Goal: Task Accomplishment & Management: Use online tool/utility

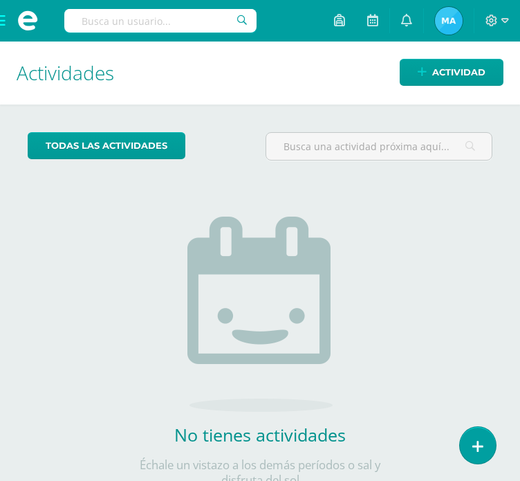
click at [3, 26] on span at bounding box center [27, 21] width 55 height 42
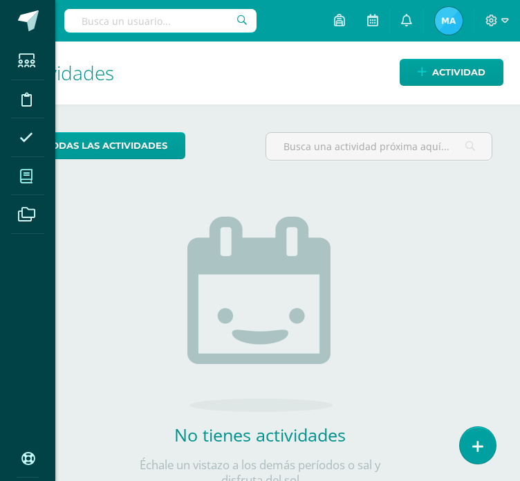
click at [30, 187] on span at bounding box center [26, 176] width 31 height 31
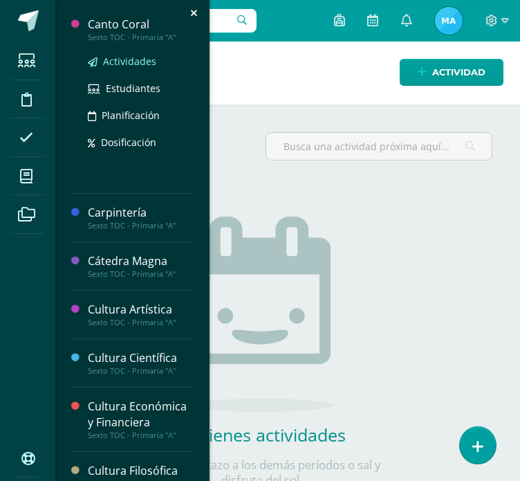
click at [131, 61] on span "Actividades" at bounding box center [129, 61] width 53 height 13
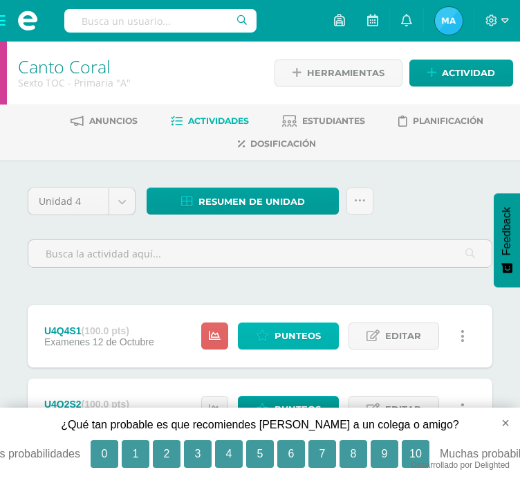
click at [293, 327] on span "Punteos" at bounding box center [298, 336] width 46 height 26
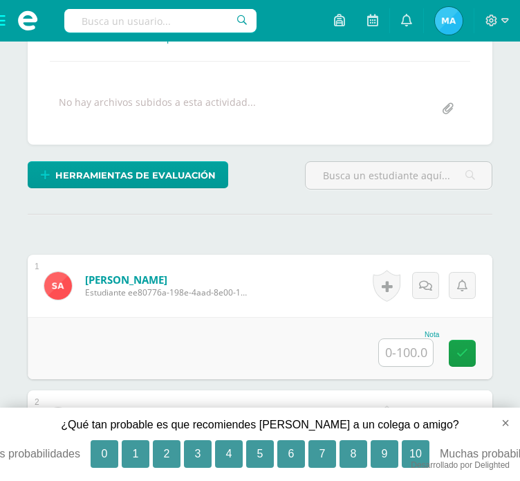
scroll to position [337, 0]
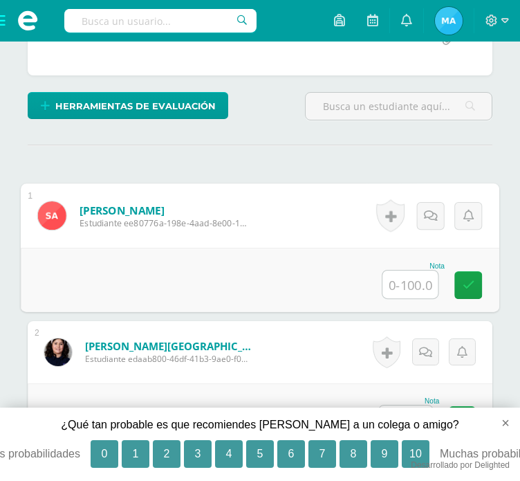
click at [406, 287] on input "text" at bounding box center [410, 285] width 55 height 28
type input "60"
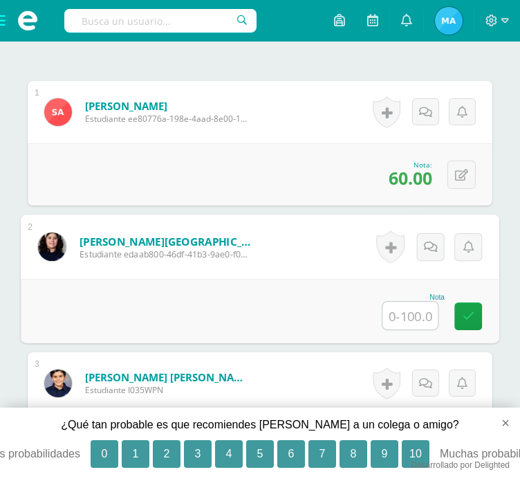
scroll to position [475, 0]
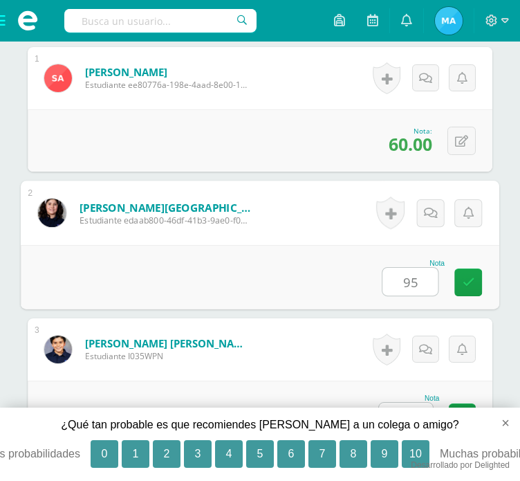
type input "95"
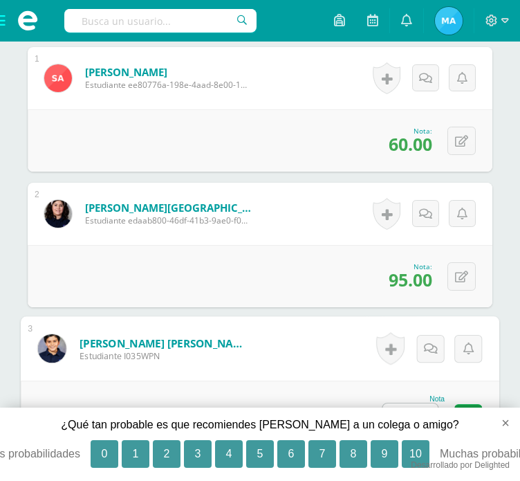
type input "90"
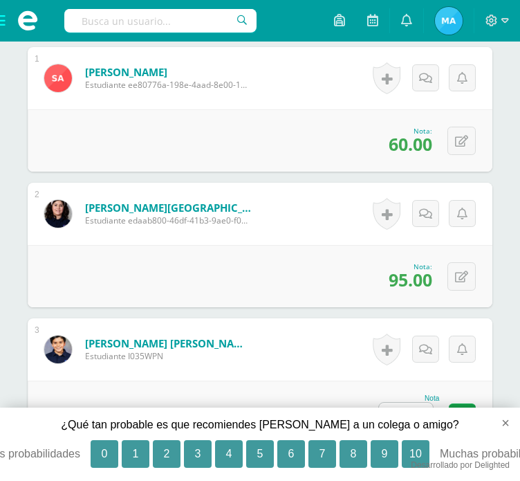
scroll to position [785, 0]
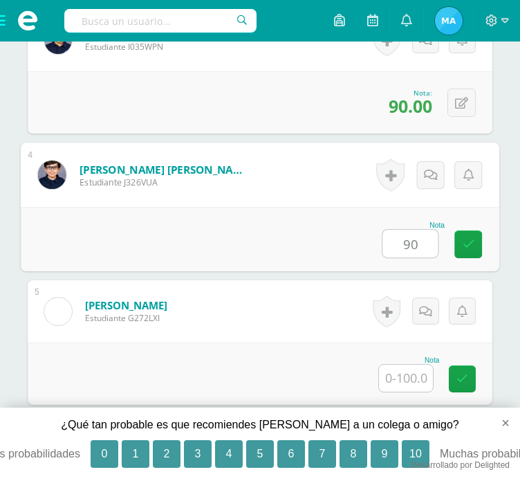
type input "90"
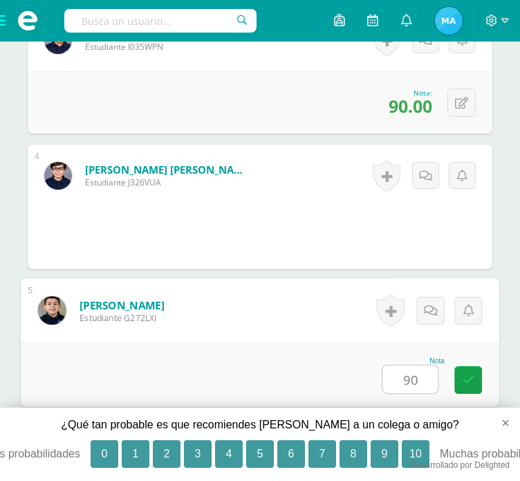
type input "90"
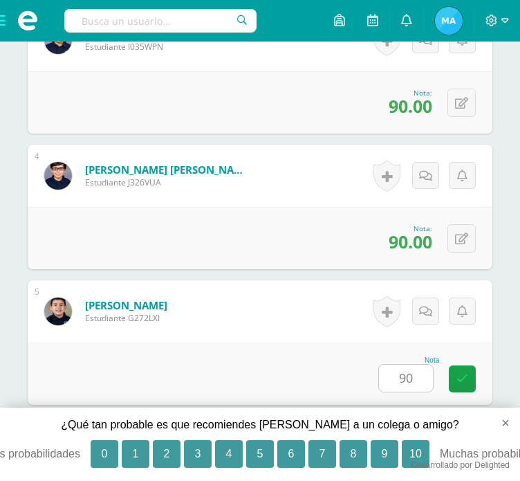
scroll to position [1002, 0]
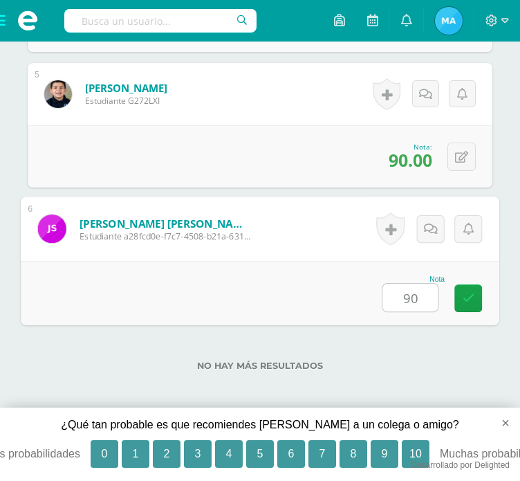
type input "90"
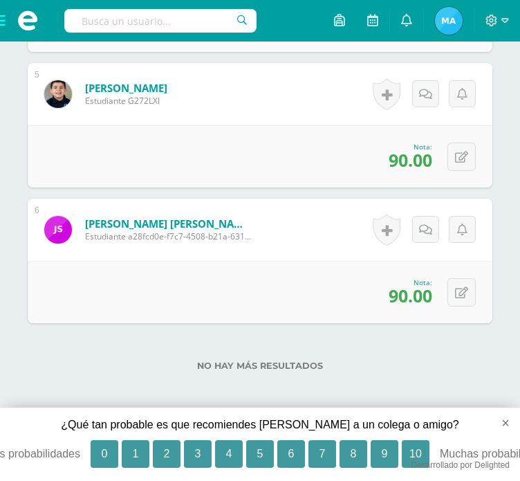
click at [6, 24] on span at bounding box center [27, 21] width 55 height 42
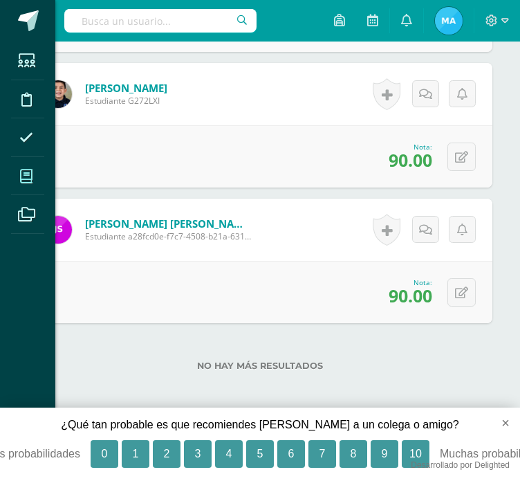
click at [17, 176] on span at bounding box center [26, 176] width 31 height 31
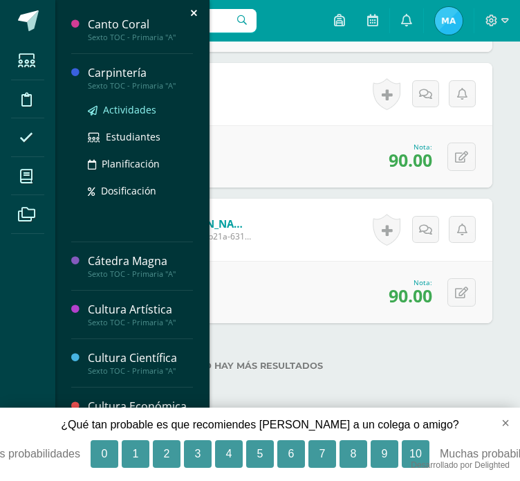
click at [103, 113] on span "Actividades" at bounding box center [129, 109] width 53 height 13
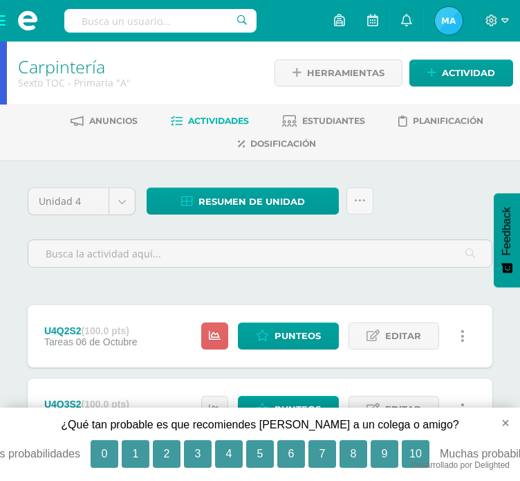
scroll to position [69, 0]
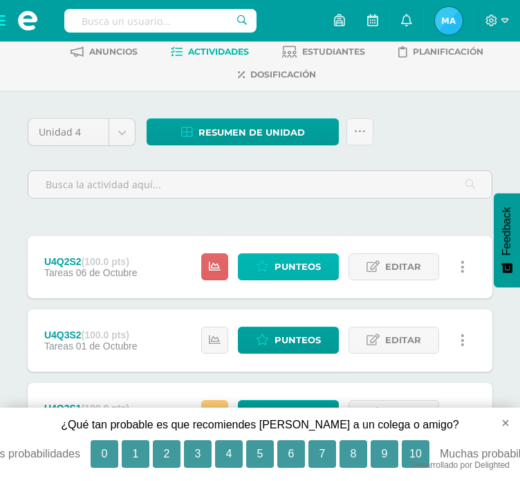
click at [314, 264] on span "Punteos" at bounding box center [298, 267] width 46 height 26
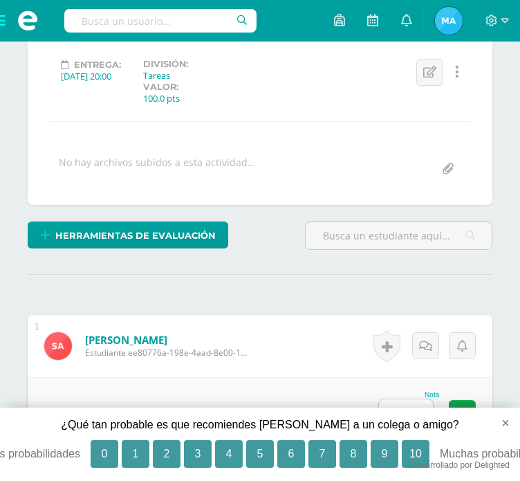
scroll to position [277, 0]
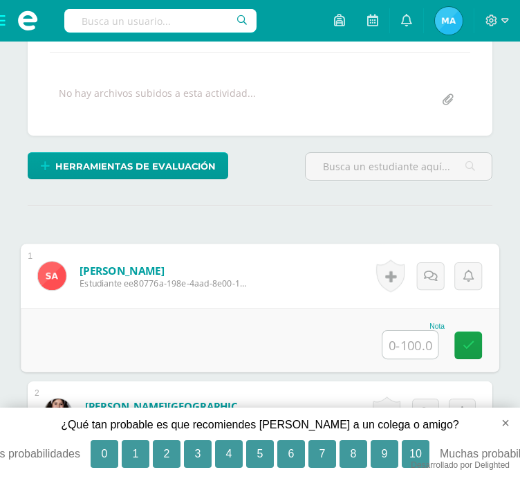
click at [412, 335] on input "text" at bounding box center [410, 345] width 55 height 28
type input "90"
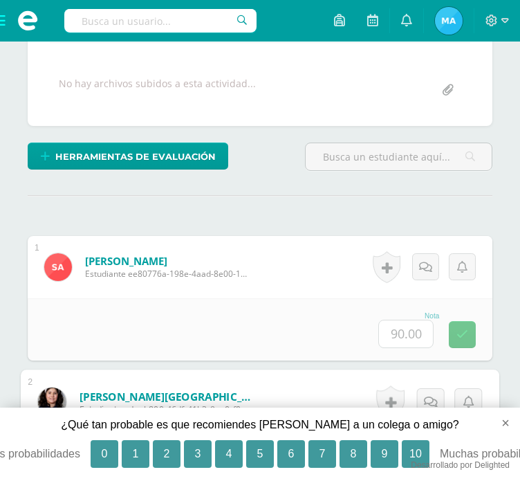
type input "90"
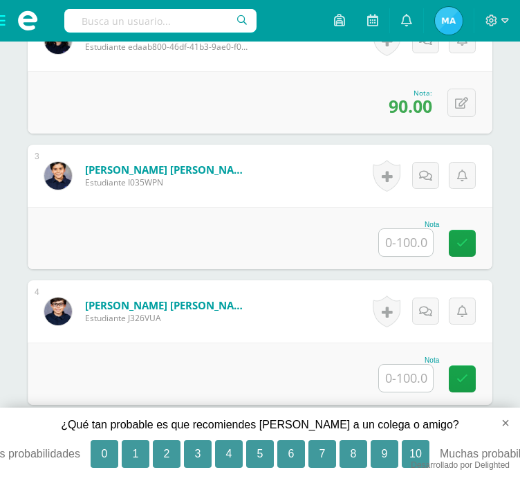
click at [393, 230] on input "text" at bounding box center [406, 242] width 54 height 27
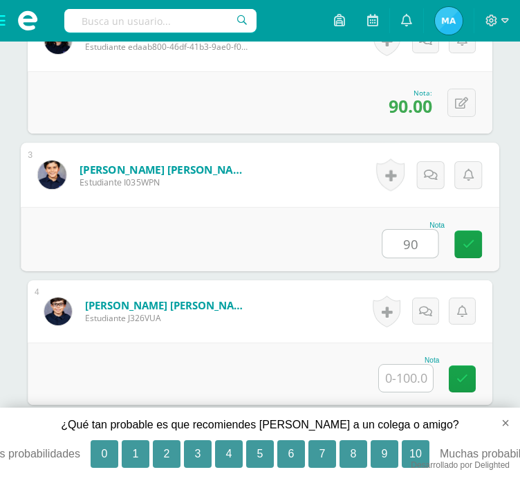
type input "90"
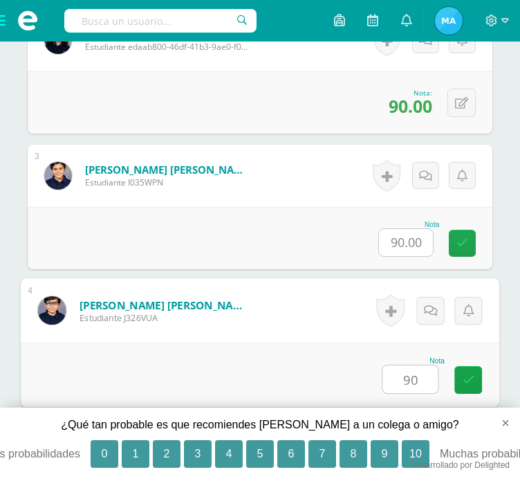
type input "90"
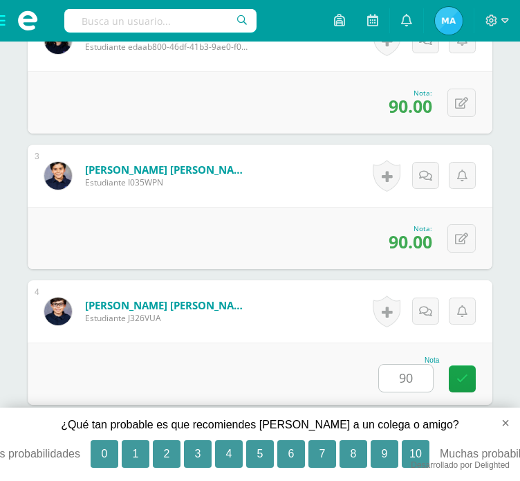
scroll to position [920, 0]
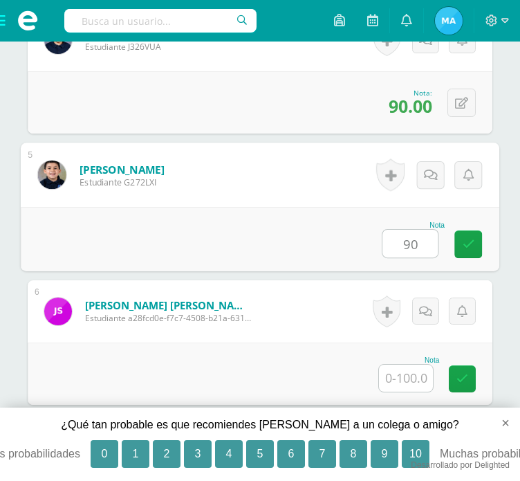
type input "90"
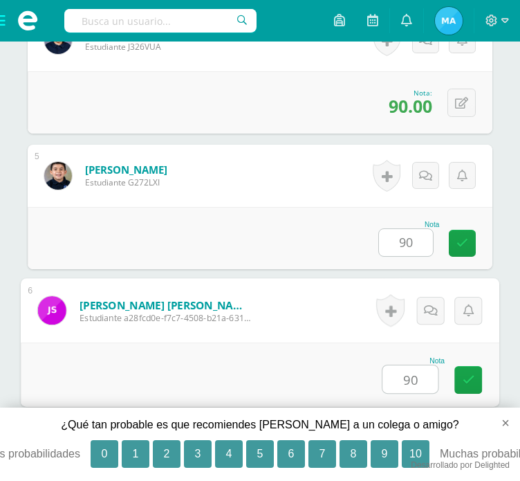
type input "90"
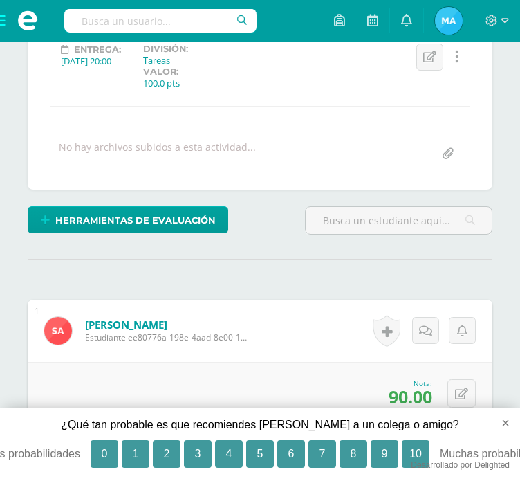
scroll to position [217, 0]
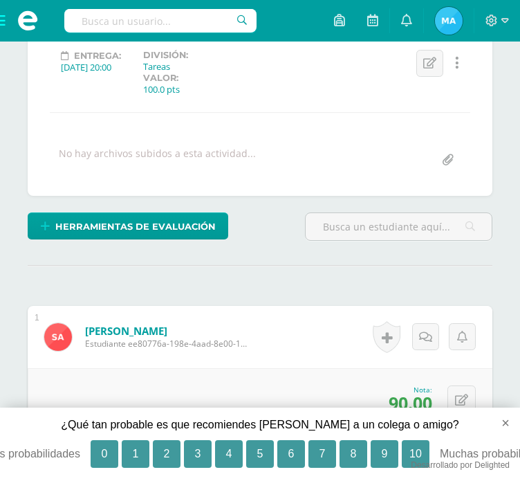
click at [5, 28] on span at bounding box center [27, 21] width 55 height 42
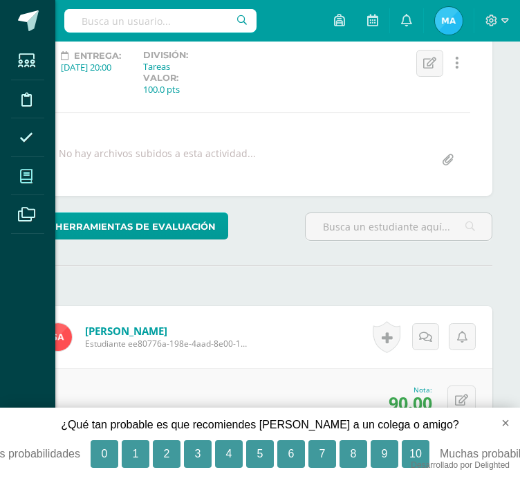
click at [33, 187] on span at bounding box center [26, 176] width 31 height 31
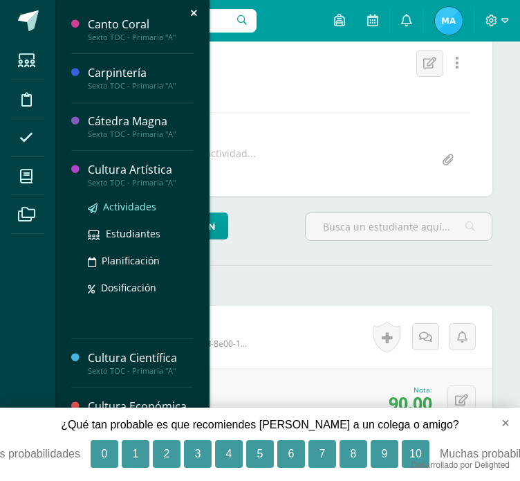
click at [149, 211] on span "Actividades" at bounding box center [129, 206] width 53 height 13
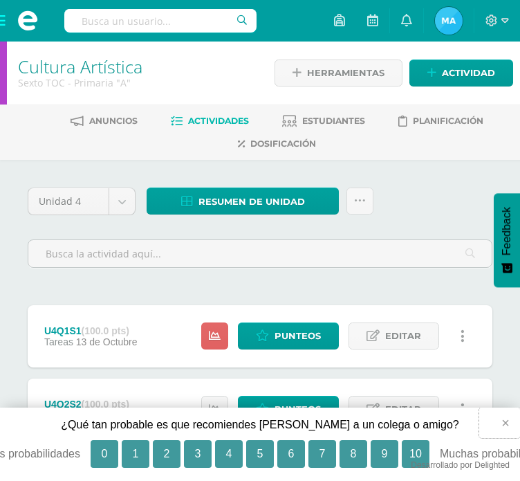
click at [515, 425] on button "×" at bounding box center [499, 422] width 41 height 30
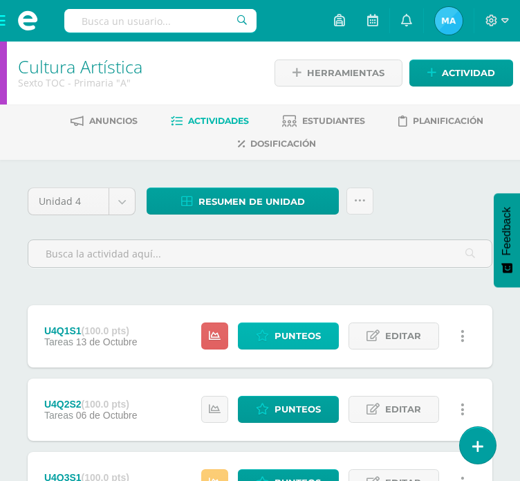
click at [287, 329] on span "Punteos" at bounding box center [298, 336] width 46 height 26
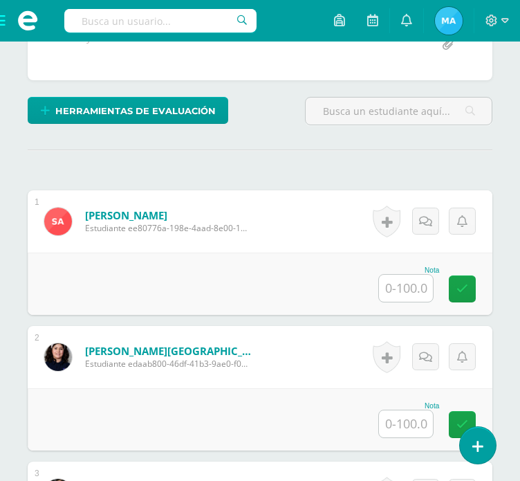
scroll to position [338, 0]
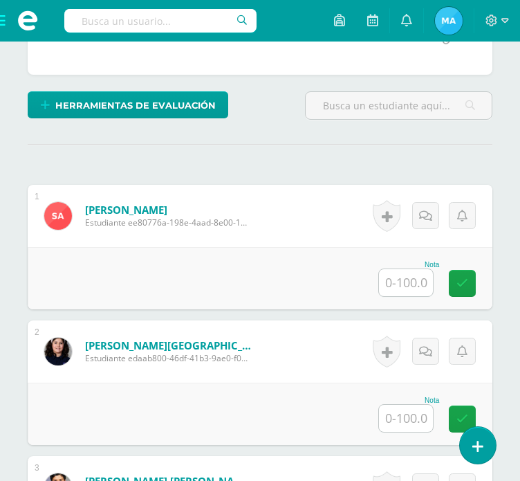
click at [426, 283] on input "text" at bounding box center [406, 282] width 54 height 27
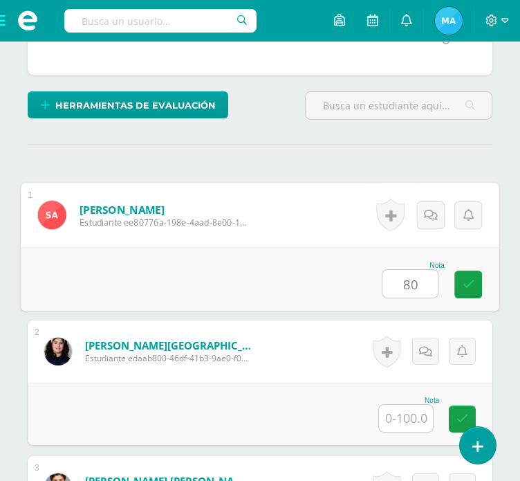
type input "80"
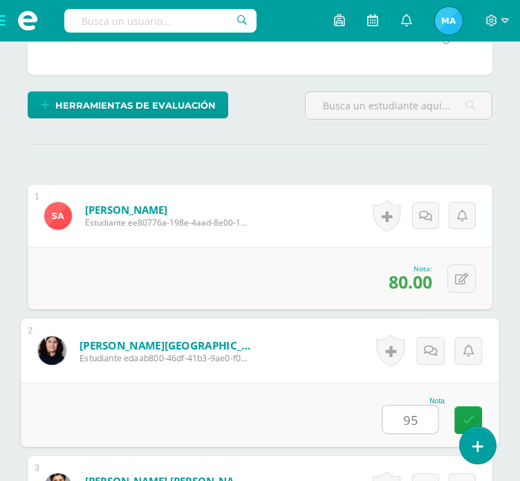
type input "95"
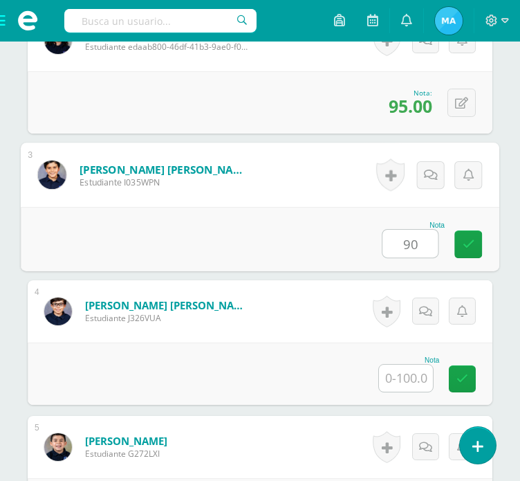
type input "90"
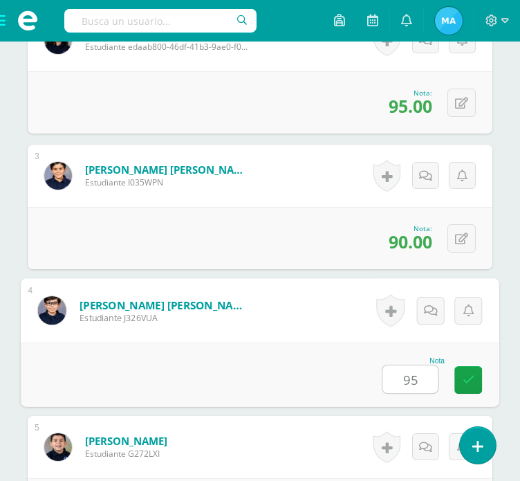
type input "95"
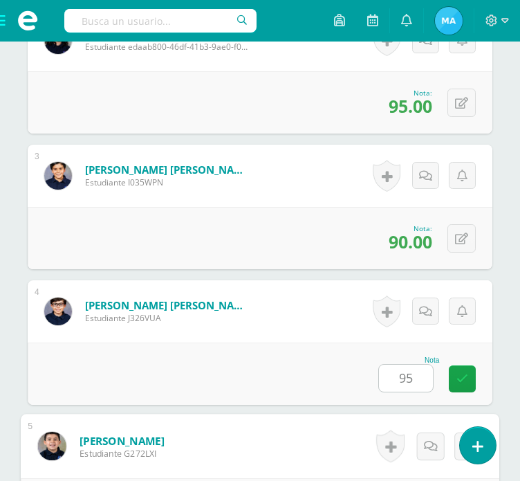
scroll to position [920, 0]
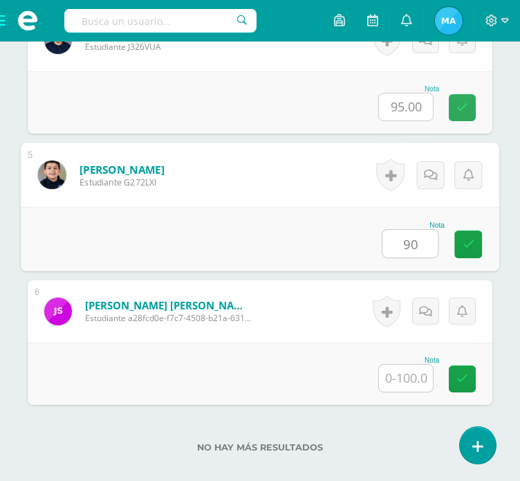
type input "90"
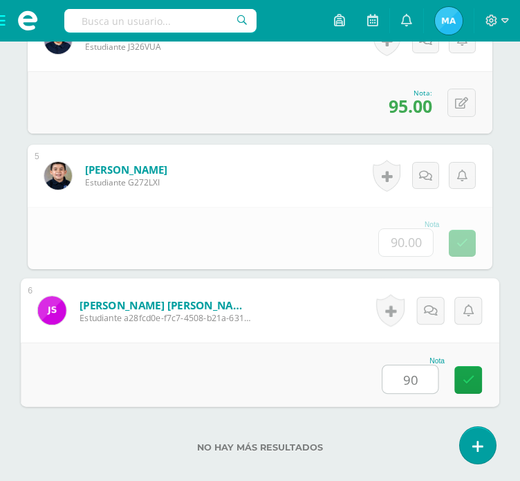
type input "90"
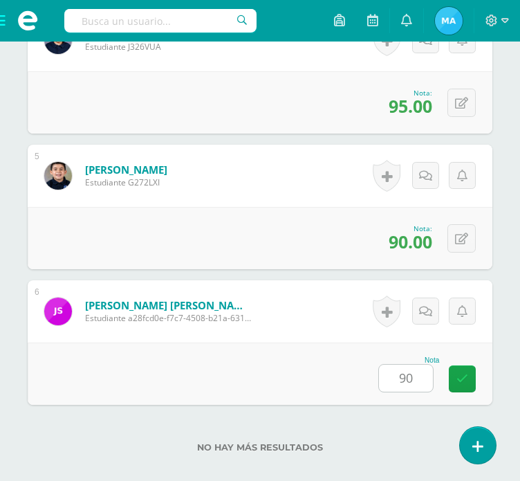
scroll to position [1002, 0]
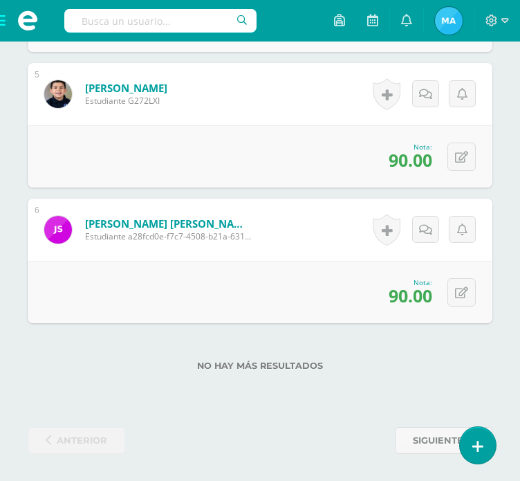
click at [1, 20] on span at bounding box center [27, 21] width 55 height 42
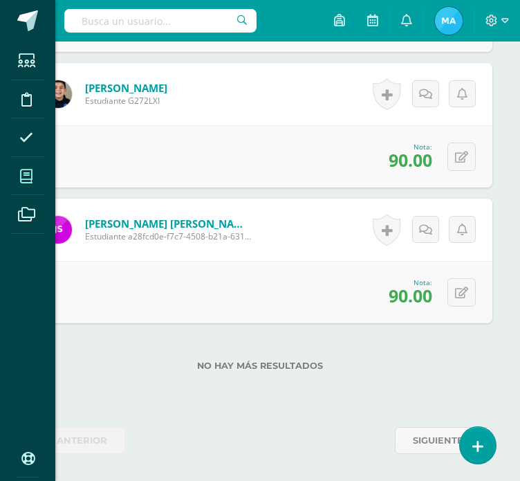
click at [24, 172] on icon at bounding box center [26, 176] width 12 height 14
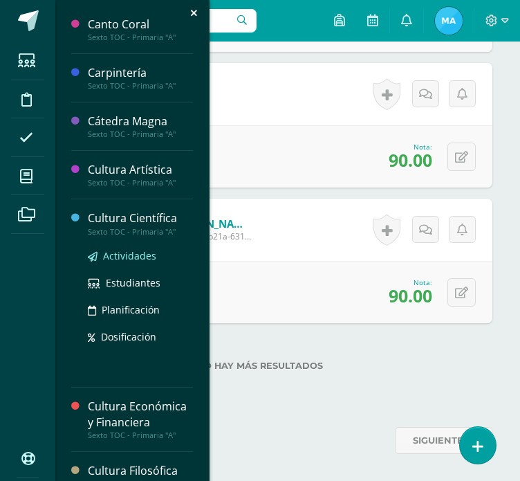
click at [129, 256] on span "Actividades" at bounding box center [129, 255] width 53 height 13
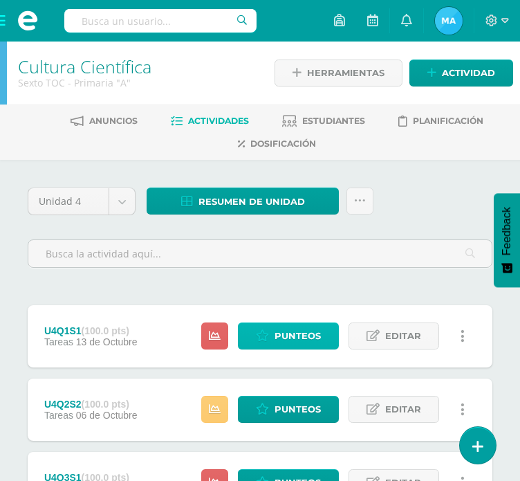
click at [295, 333] on span "Punteos" at bounding box center [298, 336] width 46 height 26
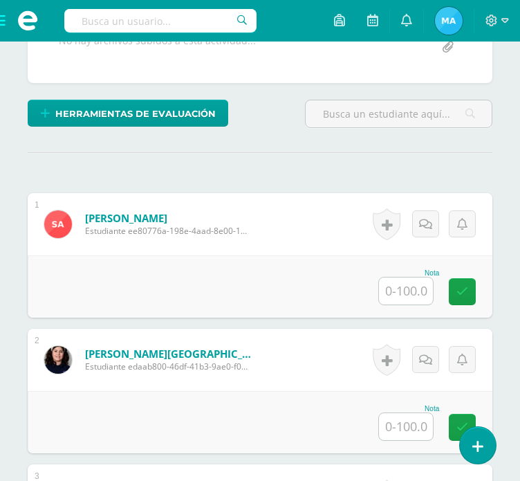
scroll to position [337, 0]
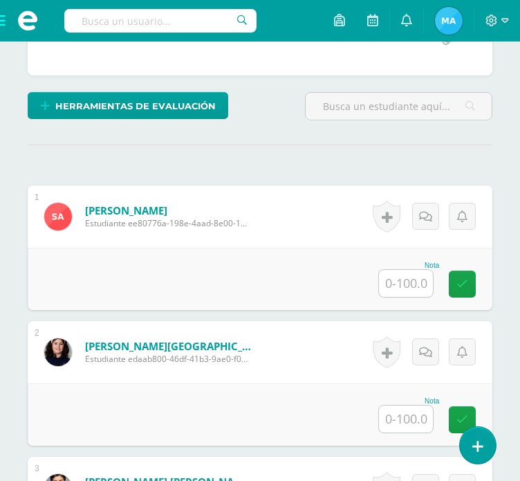
click at [425, 287] on input "text" at bounding box center [406, 283] width 54 height 27
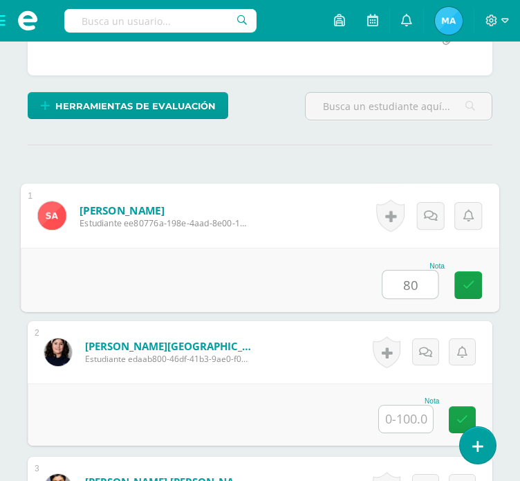
type input "80"
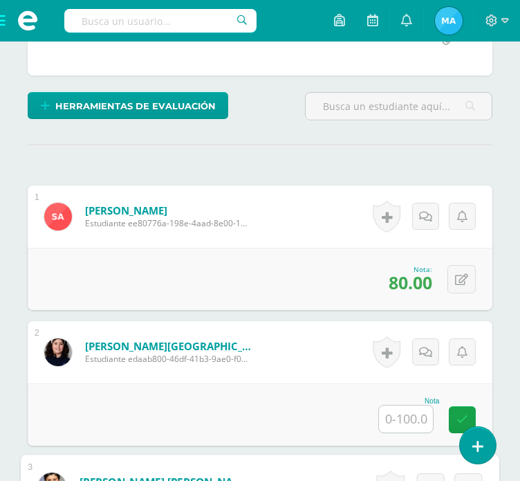
scroll to position [649, 0]
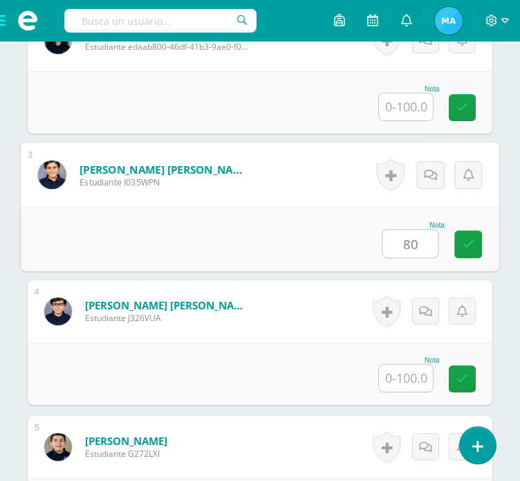
type input "80"
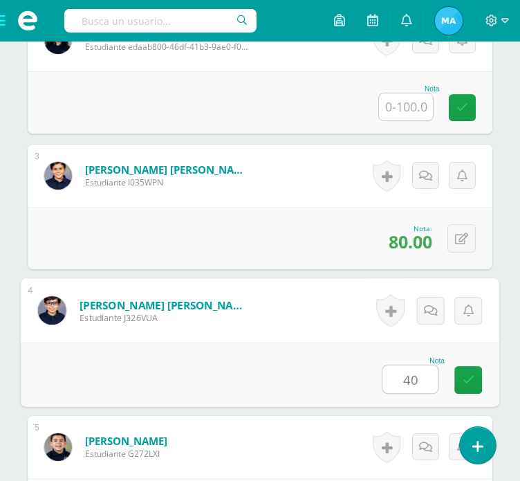
type input "40"
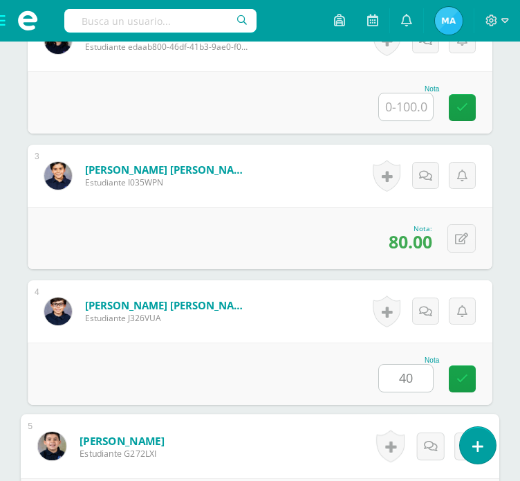
scroll to position [920, 0]
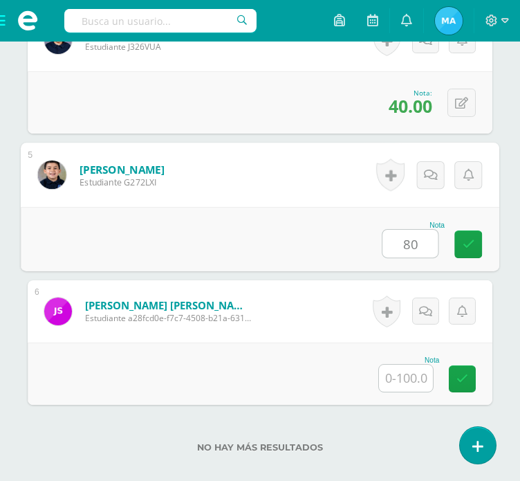
type input "80"
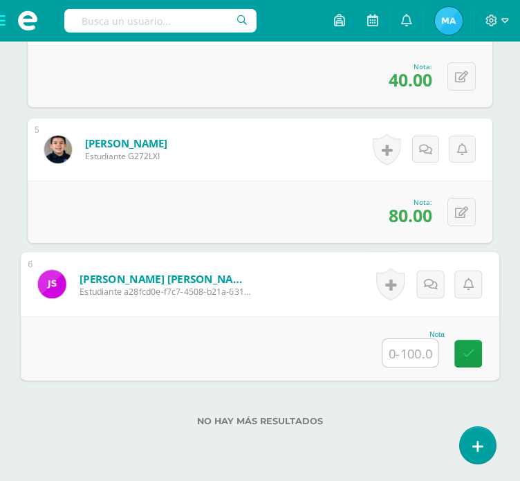
scroll to position [989, 0]
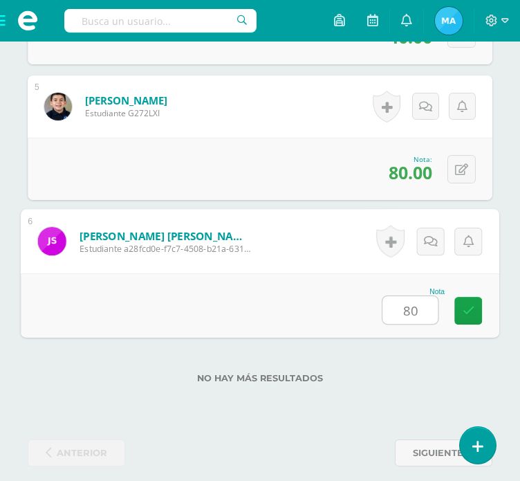
type input "80"
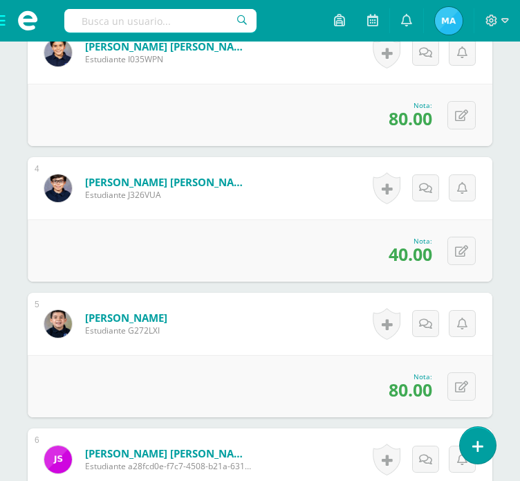
scroll to position [713, 0]
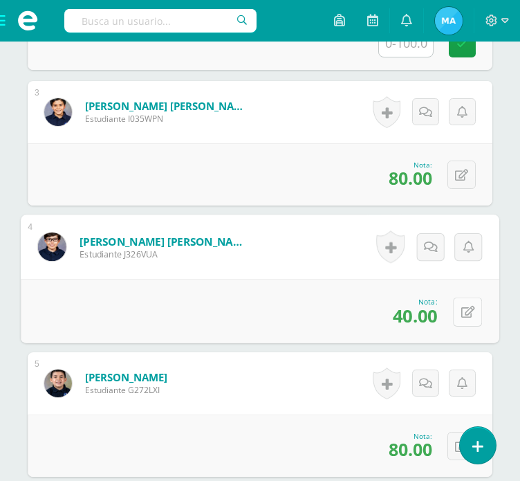
click at [464, 306] on icon at bounding box center [468, 312] width 14 height 12
type input "60"
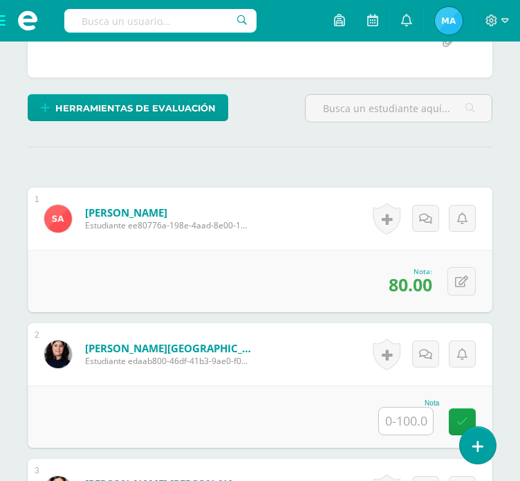
scroll to position [159, 0]
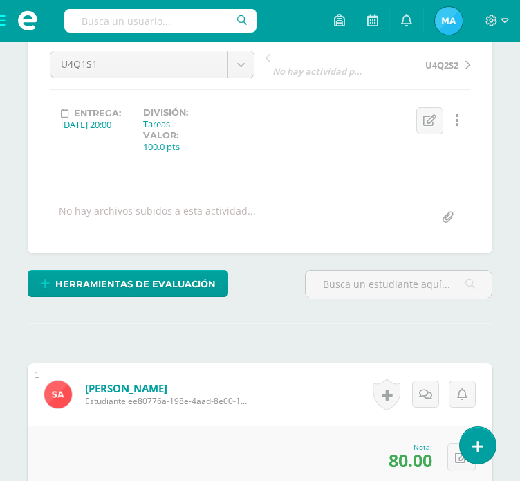
click at [3, 28] on span at bounding box center [27, 21] width 55 height 42
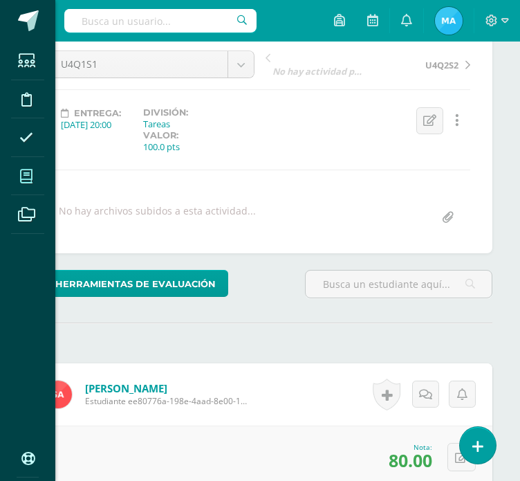
click at [28, 187] on span at bounding box center [26, 176] width 31 height 31
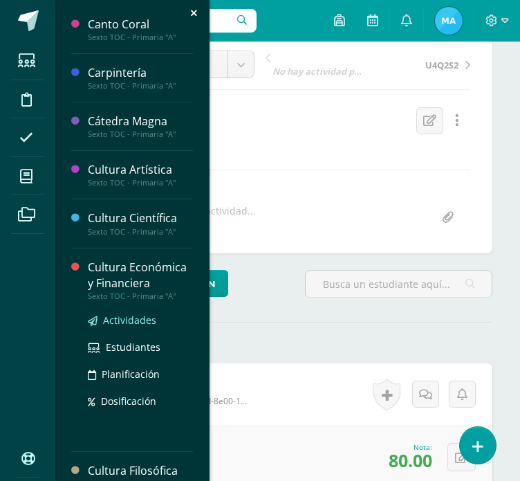
click at [135, 320] on span "Actividades" at bounding box center [129, 319] width 53 height 13
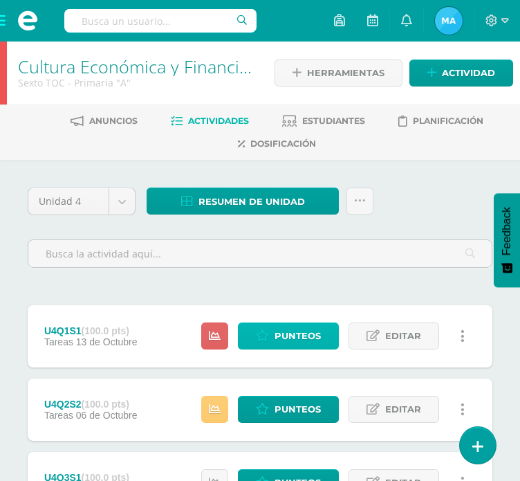
click at [275, 338] on link "Punteos" at bounding box center [288, 335] width 101 height 27
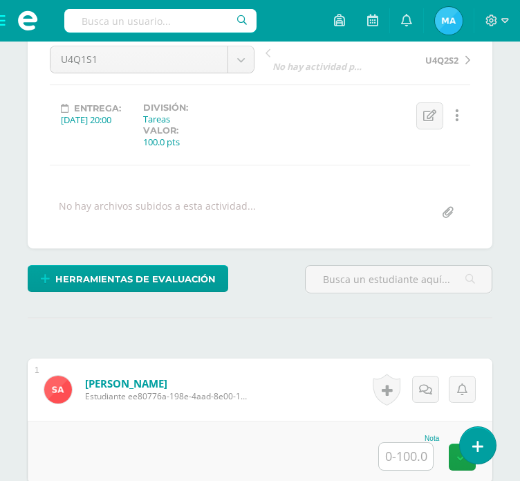
scroll to position [208, 0]
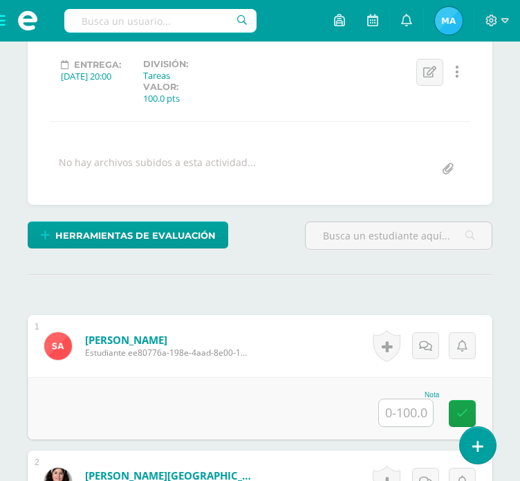
click at [415, 407] on input "text" at bounding box center [406, 412] width 54 height 27
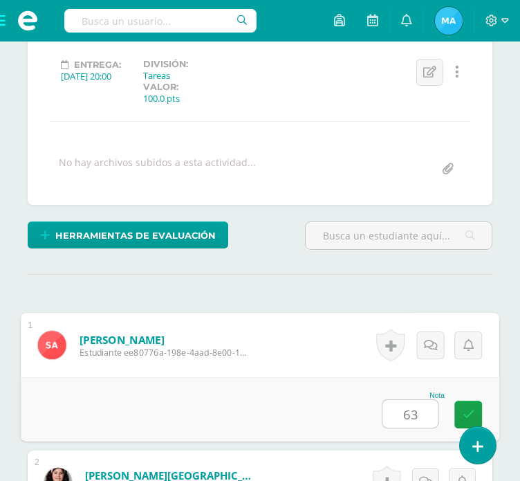
type input "63"
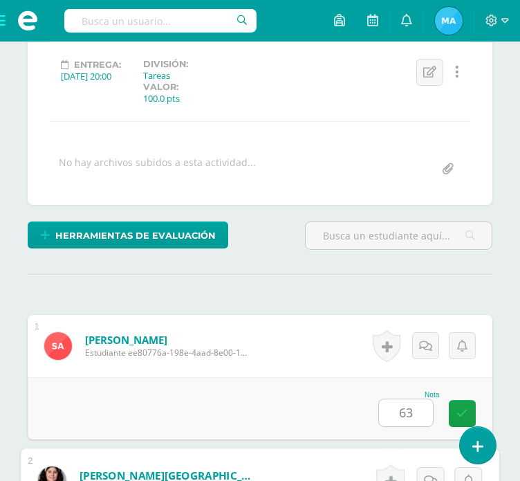
scroll to position [513, 0]
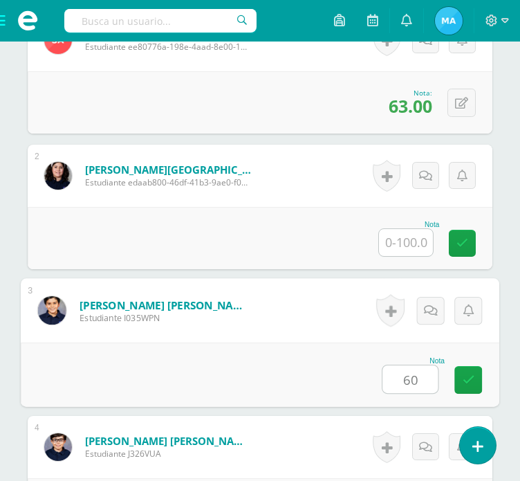
type input "60"
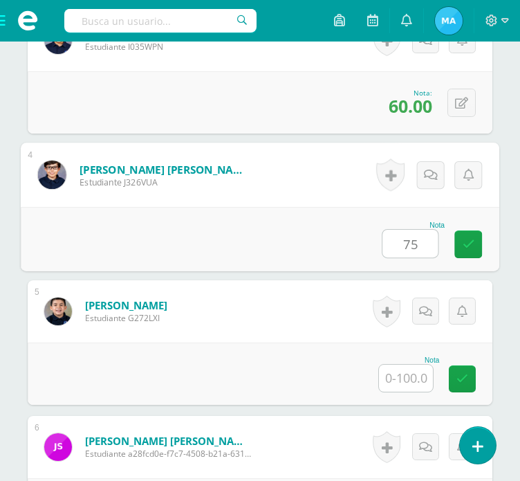
type input "75"
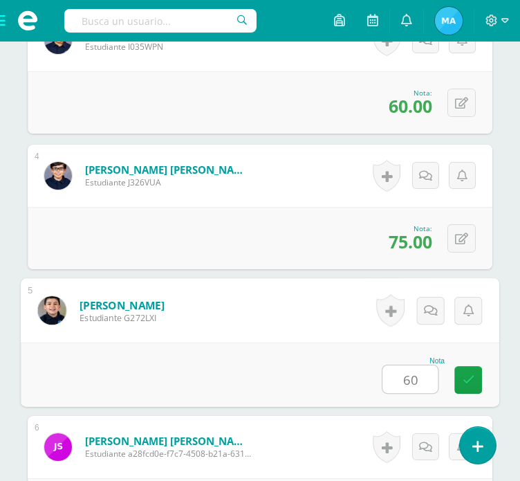
type input "60"
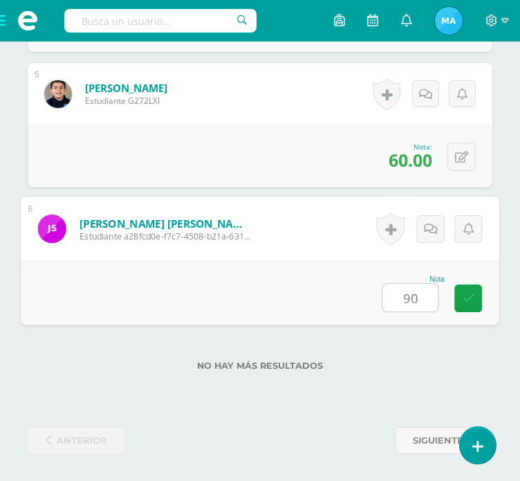
type input "90"
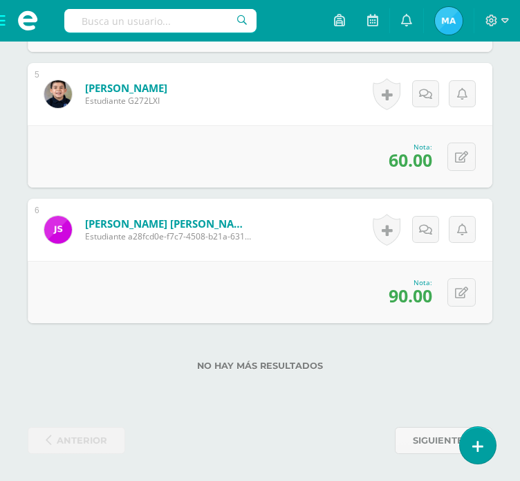
click at [6, 22] on span at bounding box center [27, 21] width 55 height 42
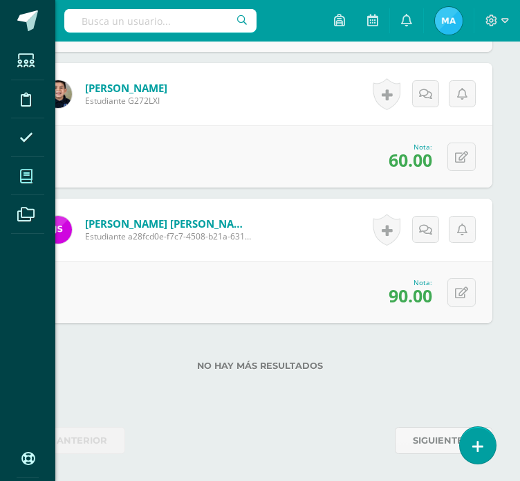
click at [25, 171] on icon at bounding box center [26, 176] width 12 height 14
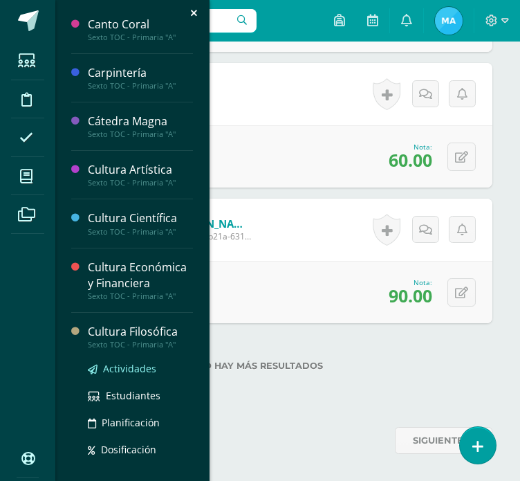
click at [126, 368] on span "Actividades" at bounding box center [129, 368] width 53 height 13
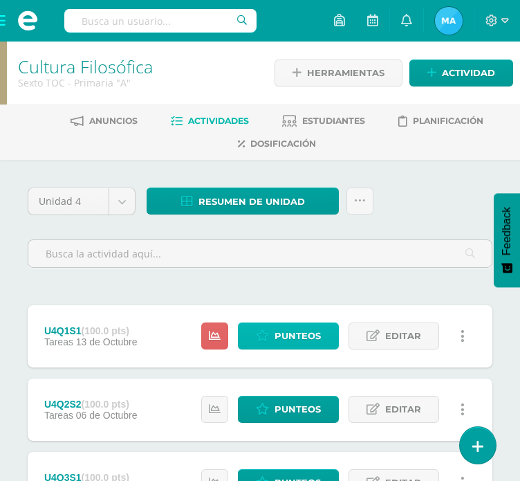
click at [286, 336] on span "Punteos" at bounding box center [298, 336] width 46 height 26
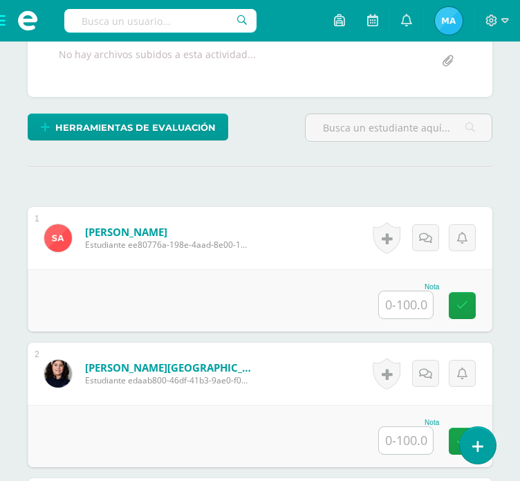
scroll to position [337, 0]
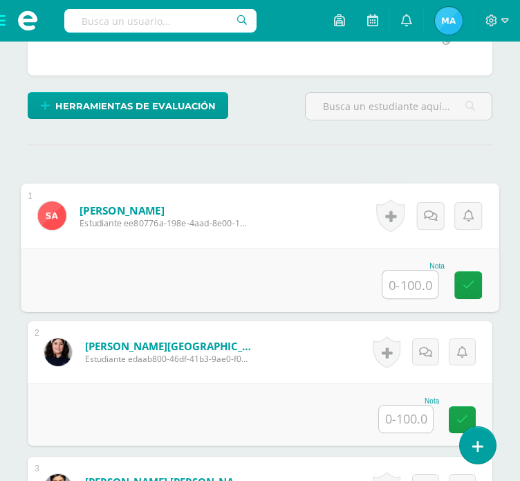
click at [412, 280] on input "text" at bounding box center [410, 285] width 55 height 28
type input "80"
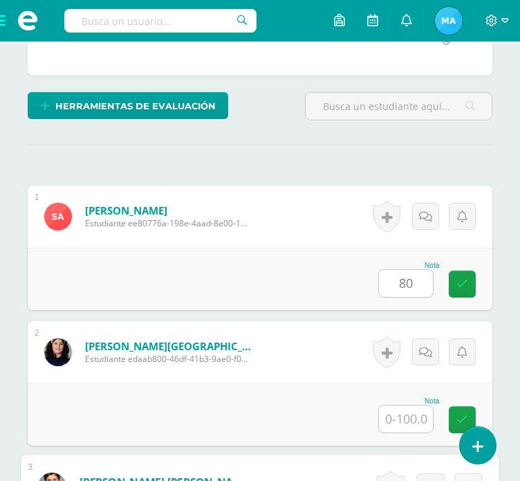
scroll to position [649, 0]
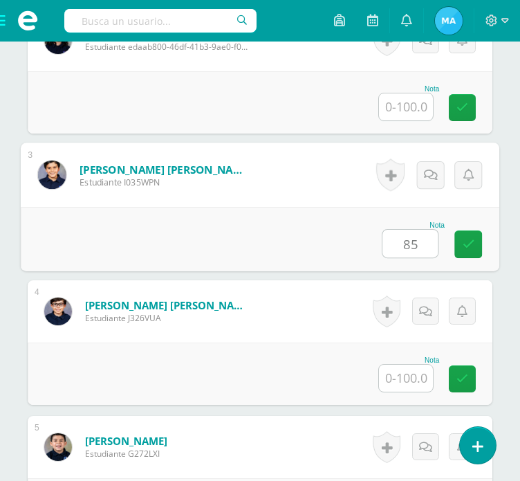
type input "85"
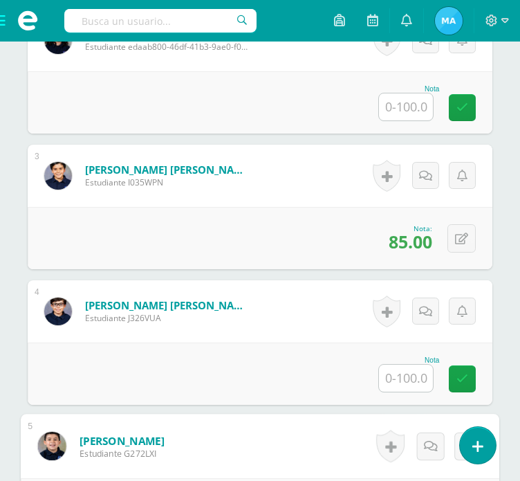
scroll to position [920, 0]
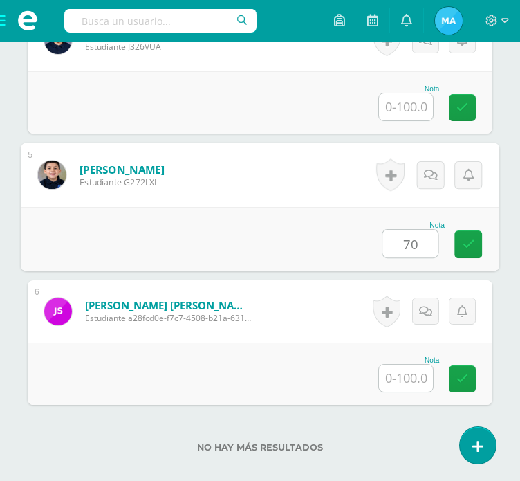
type input "70"
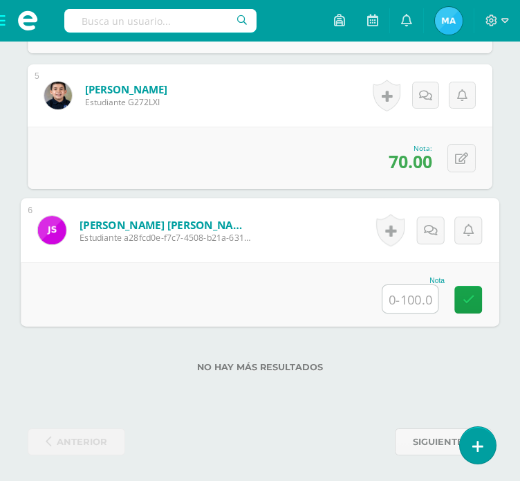
scroll to position [1002, 0]
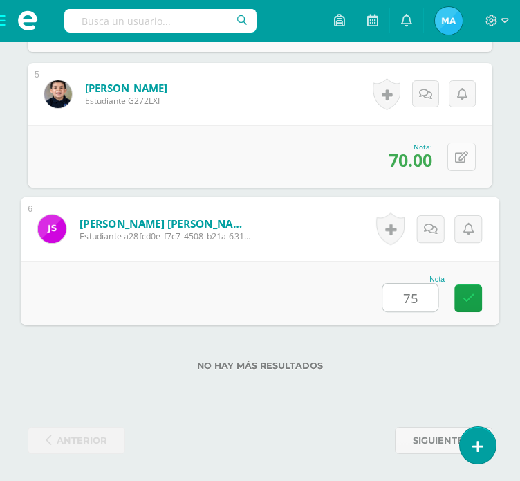
type input "75"
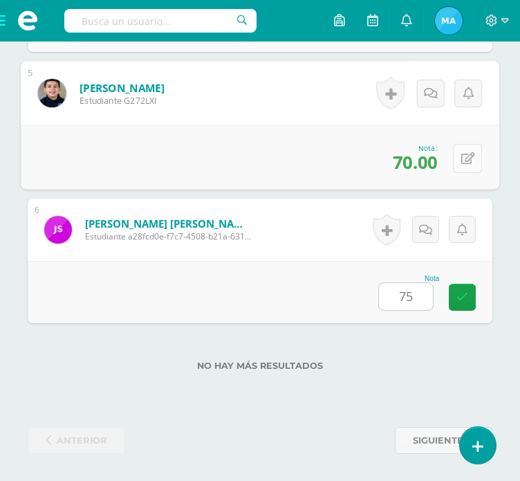
click at [465, 155] on icon at bounding box center [468, 158] width 14 height 12
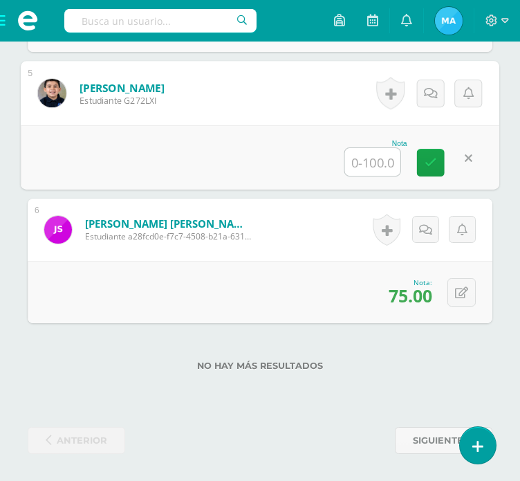
scroll to position [933, 0]
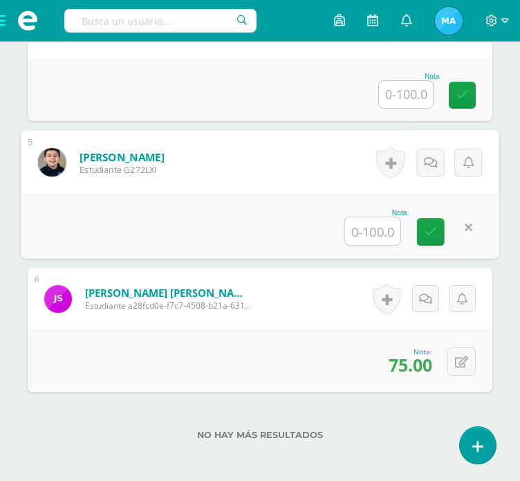
click at [410, 84] on input "text" at bounding box center [406, 94] width 54 height 27
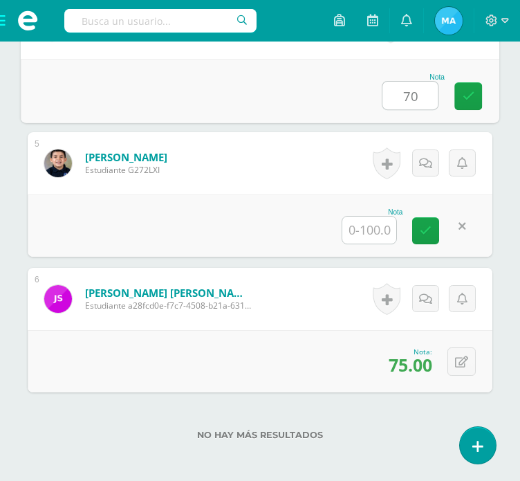
type input "70"
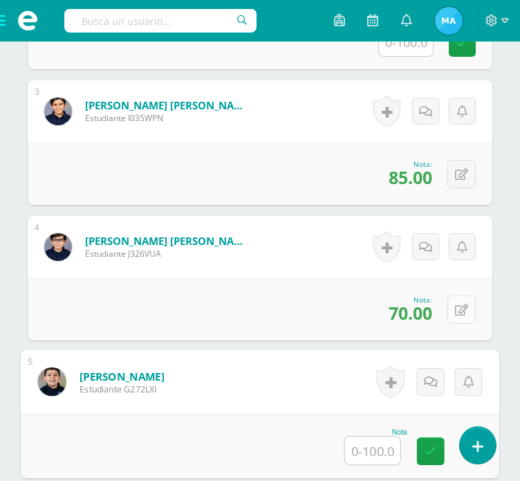
scroll to position [794, 0]
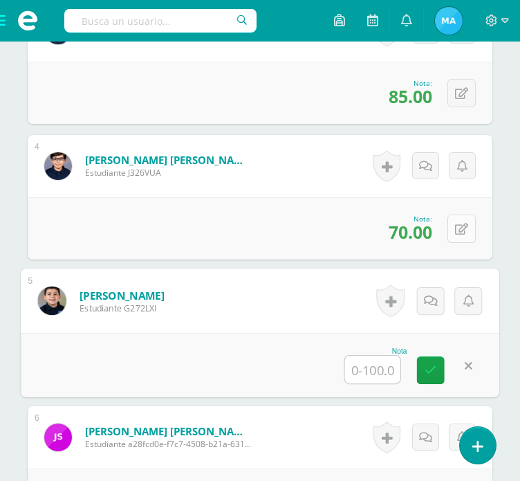
click at [465, 233] on button at bounding box center [462, 228] width 28 height 28
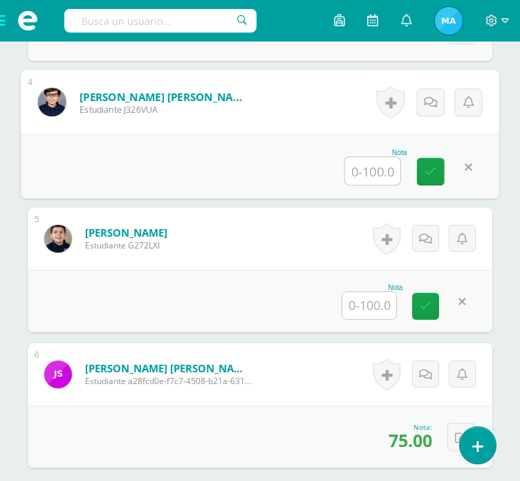
scroll to position [1002, 0]
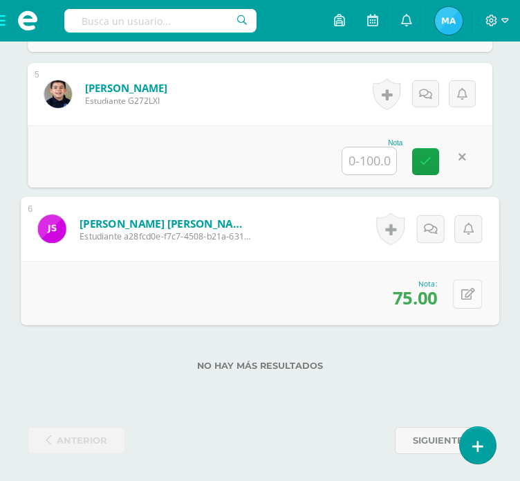
click at [466, 298] on button at bounding box center [467, 293] width 29 height 29
click at [3, 21] on span at bounding box center [27, 21] width 55 height 42
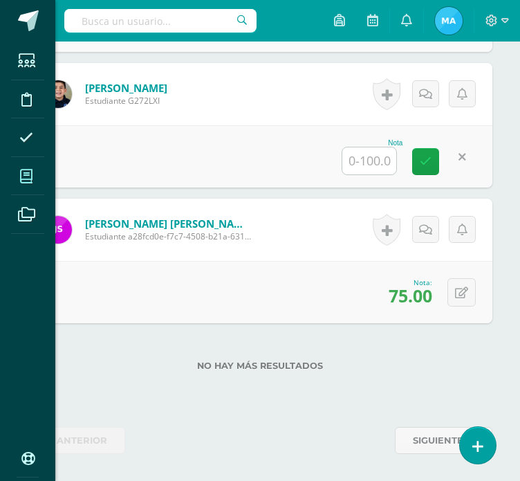
click at [21, 187] on span at bounding box center [26, 176] width 31 height 31
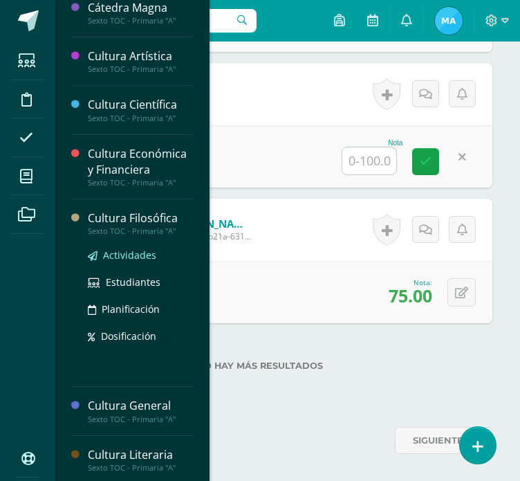
scroll to position [138, 0]
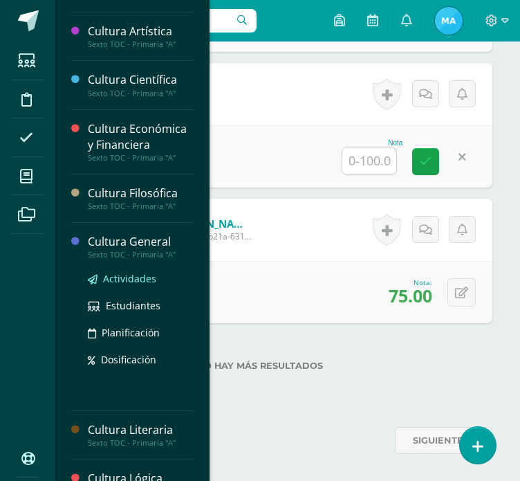
click at [135, 279] on span "Actividades" at bounding box center [129, 278] width 53 height 13
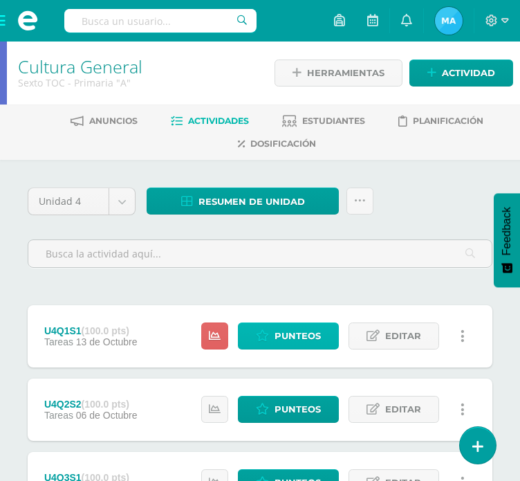
click at [329, 340] on link "Punteos" at bounding box center [288, 335] width 101 height 27
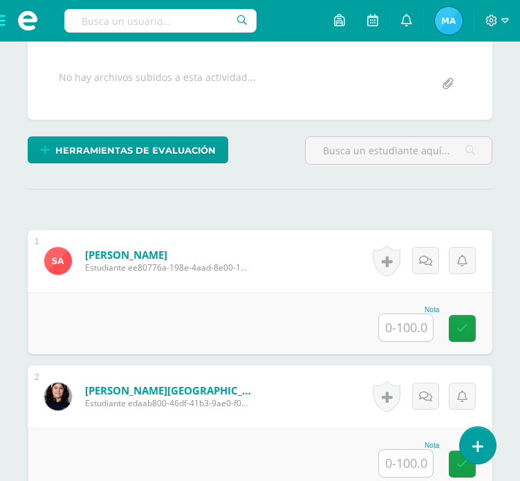
scroll to position [287, 0]
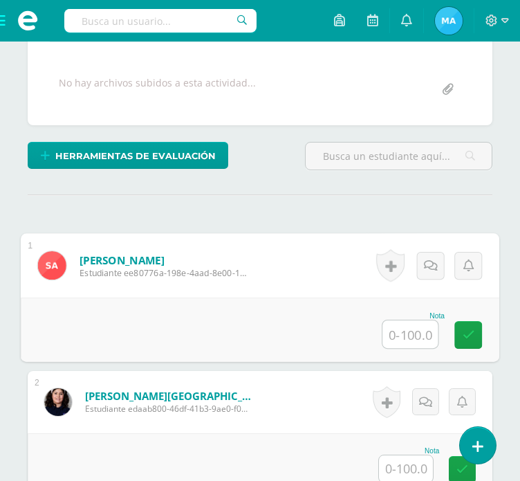
click at [423, 329] on input "text" at bounding box center [410, 334] width 55 height 28
type input "93"
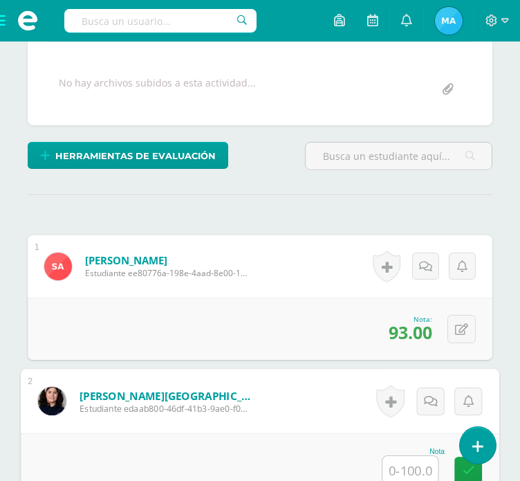
scroll to position [649, 0]
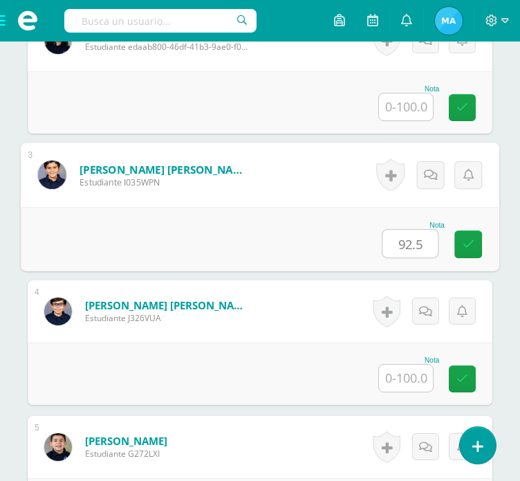
type input "92.5"
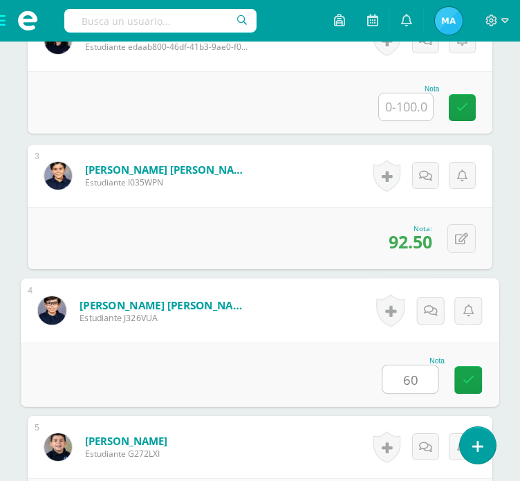
type input "60"
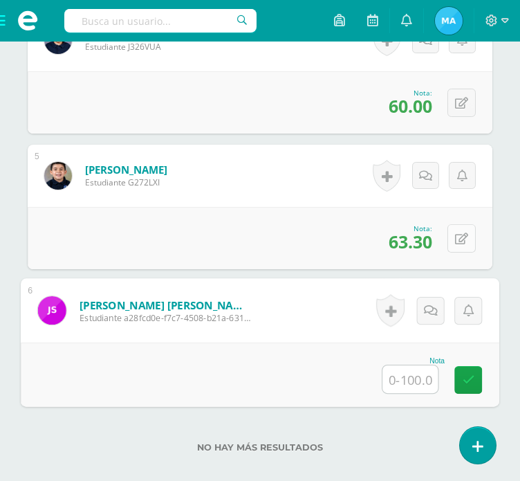
click at [472, 235] on button at bounding box center [462, 238] width 28 height 28
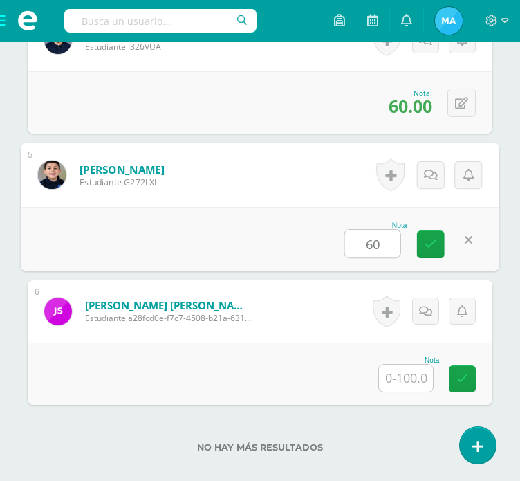
type input "60"
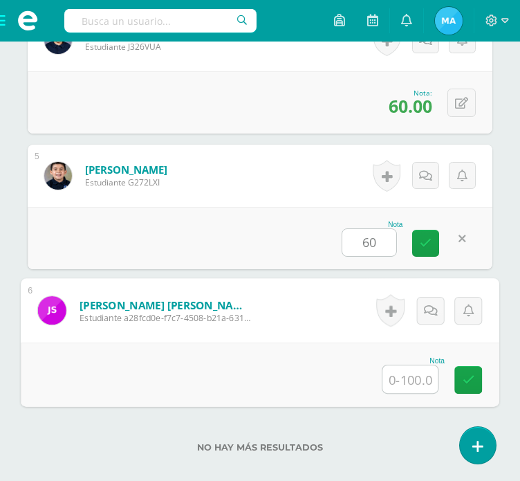
scroll to position [989, 0]
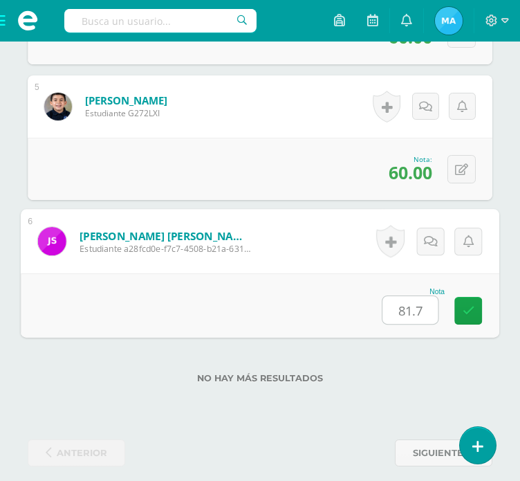
type input "81.7"
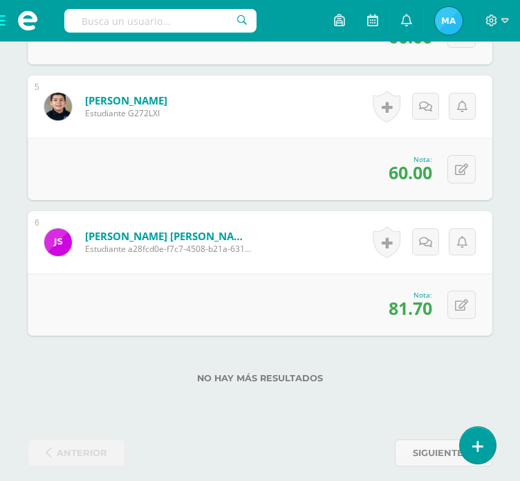
click at [2, 17] on span at bounding box center [27, 21] width 55 height 42
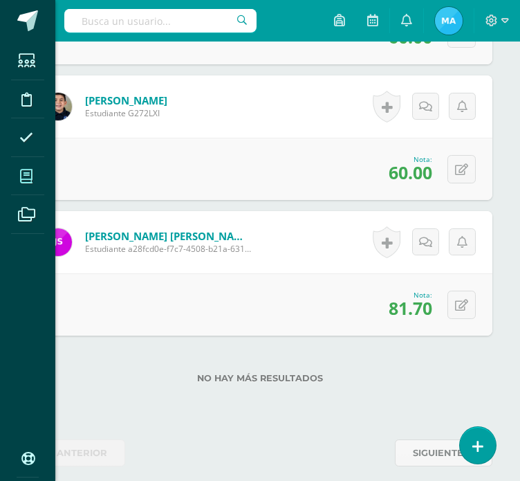
click at [26, 187] on span at bounding box center [26, 176] width 31 height 31
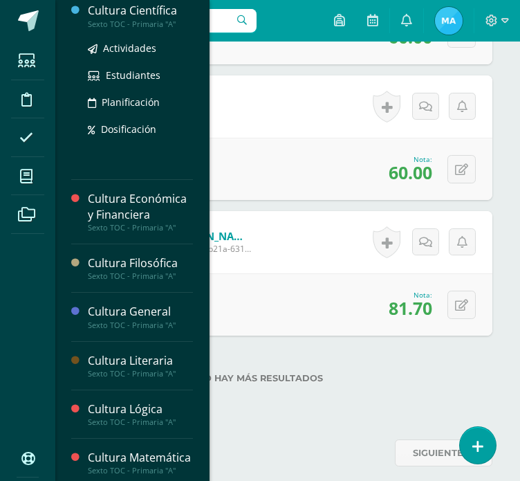
scroll to position [277, 0]
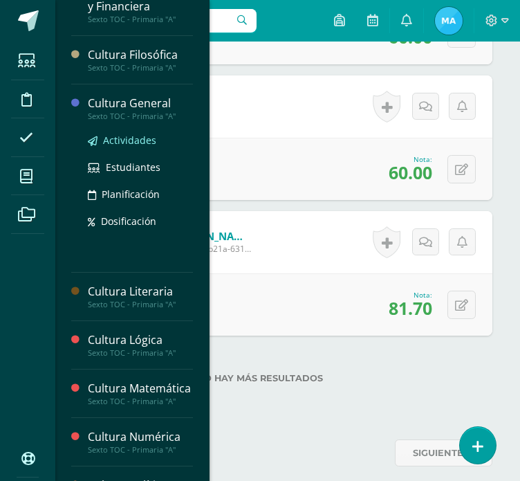
click at [137, 142] on span "Actividades" at bounding box center [129, 140] width 53 height 13
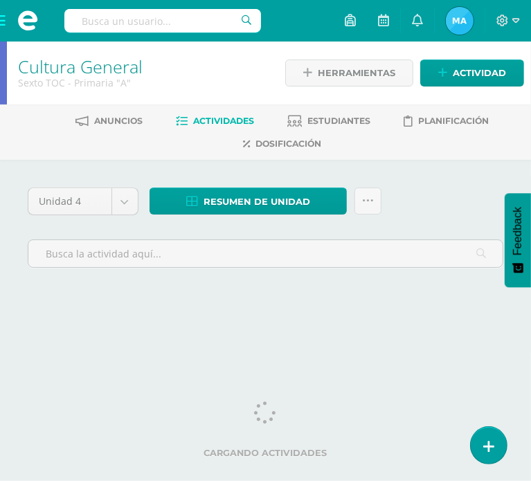
click at [5, 19] on span at bounding box center [27, 21] width 55 height 42
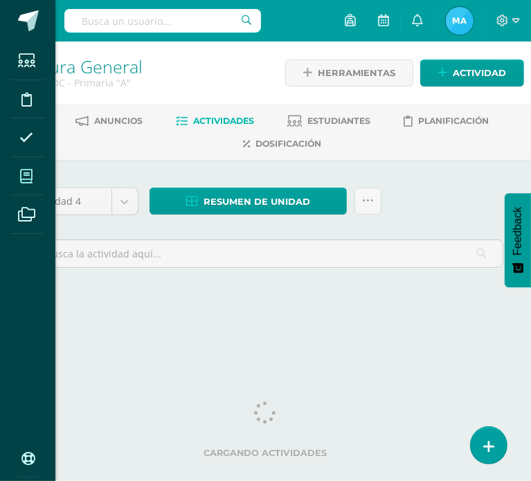
click at [19, 176] on span at bounding box center [26, 176] width 31 height 31
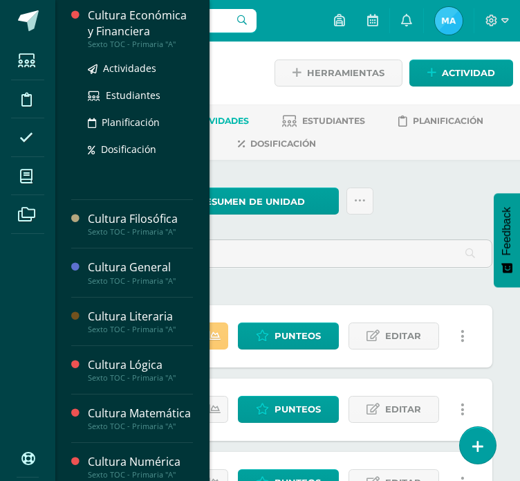
scroll to position [277, 0]
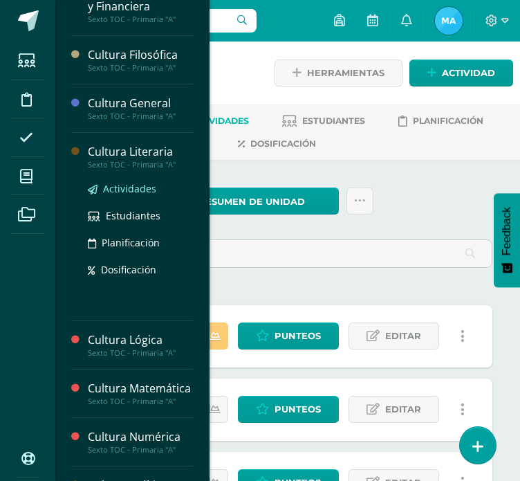
click at [127, 190] on span "Actividades" at bounding box center [129, 188] width 53 height 13
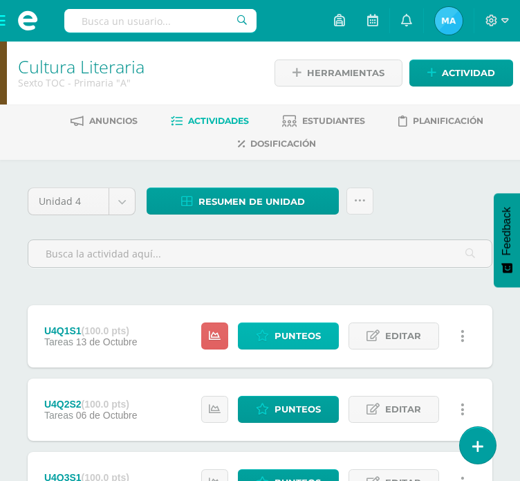
click at [294, 329] on span "Punteos" at bounding box center [298, 336] width 46 height 26
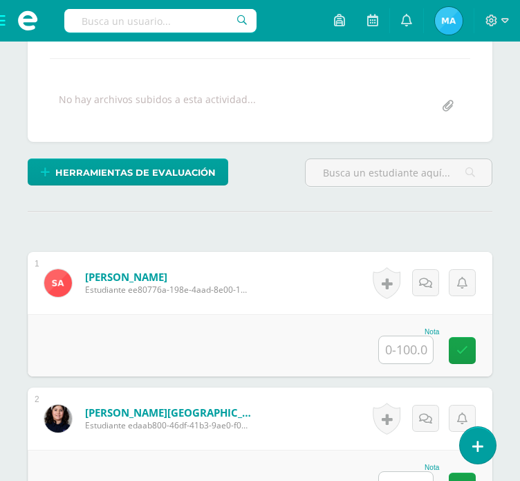
scroll to position [277, 0]
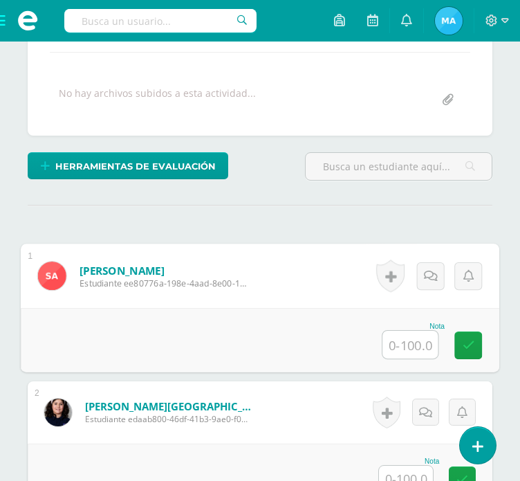
click at [413, 333] on input "text" at bounding box center [410, 345] width 55 height 28
type input "40"
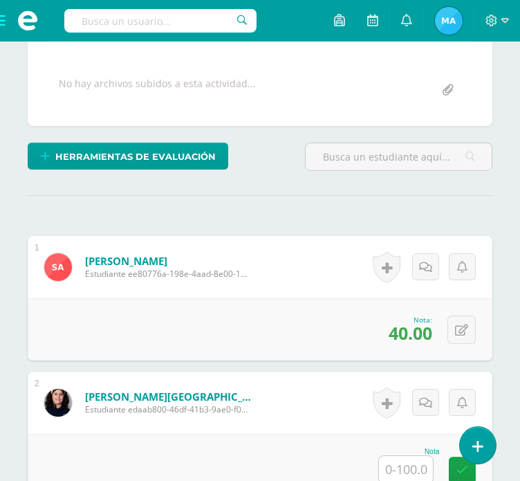
scroll to position [649, 0]
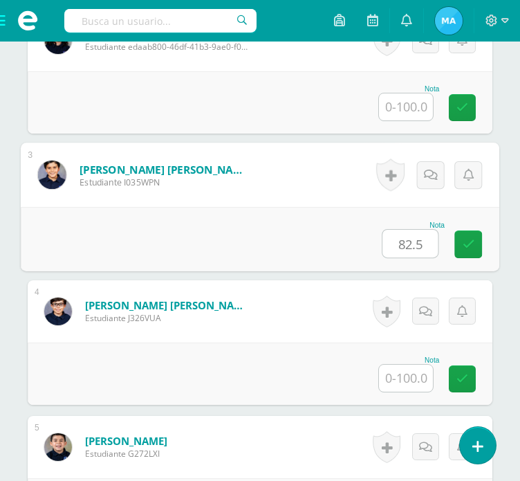
type input "82.5"
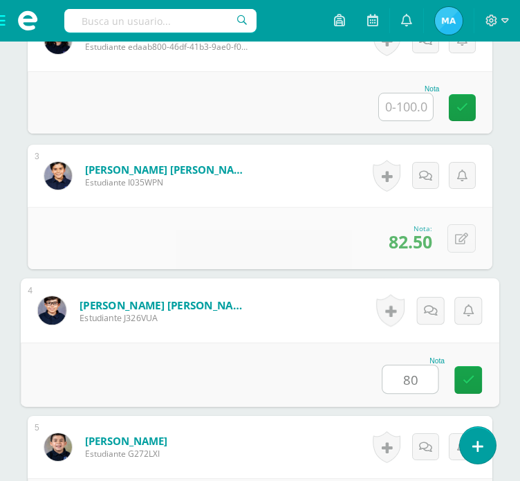
type input "80"
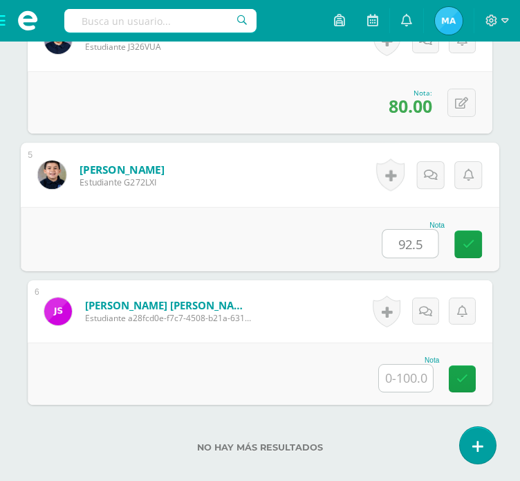
type input "92.5"
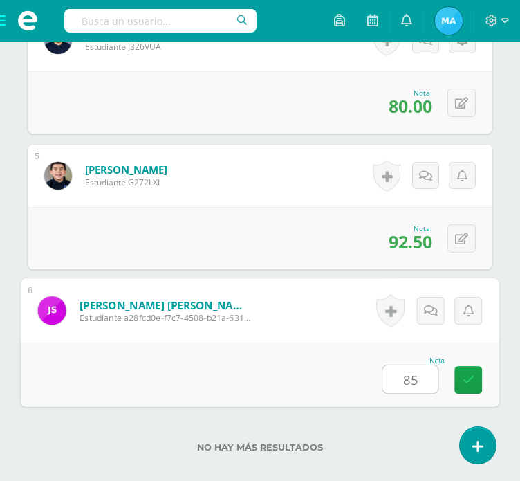
type input "85"
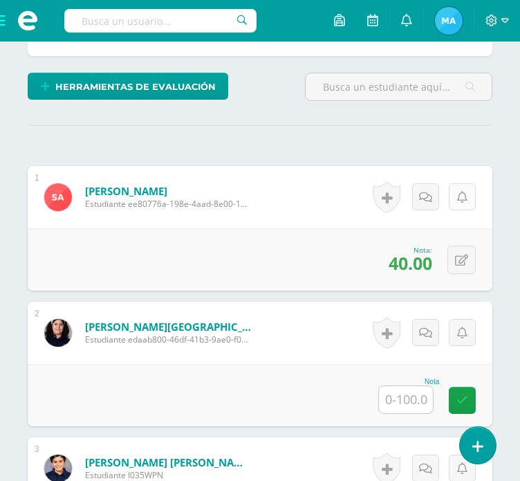
scroll to position [379, 0]
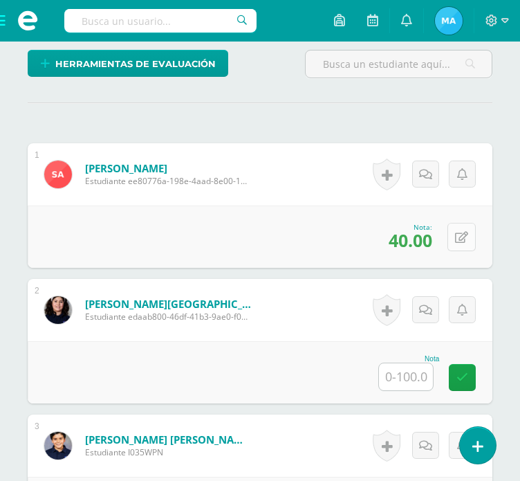
click at [468, 237] on button at bounding box center [462, 237] width 28 height 28
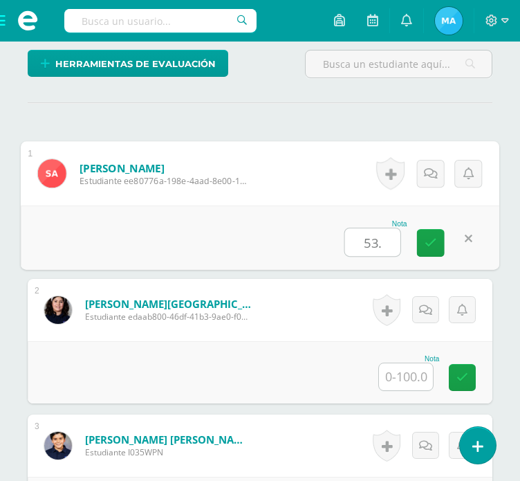
type input "53.3"
click at [423, 244] on link at bounding box center [431, 243] width 28 height 28
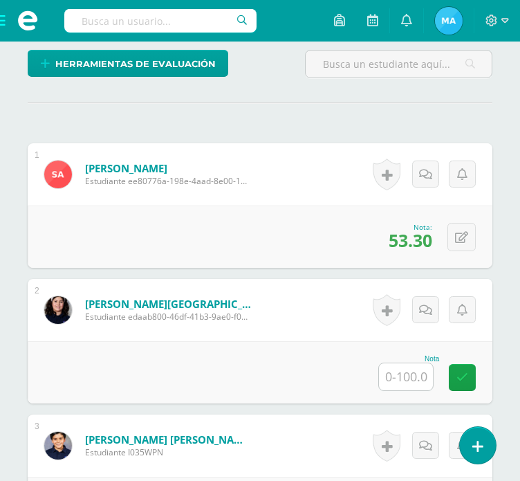
click at [1, 15] on span at bounding box center [27, 21] width 55 height 42
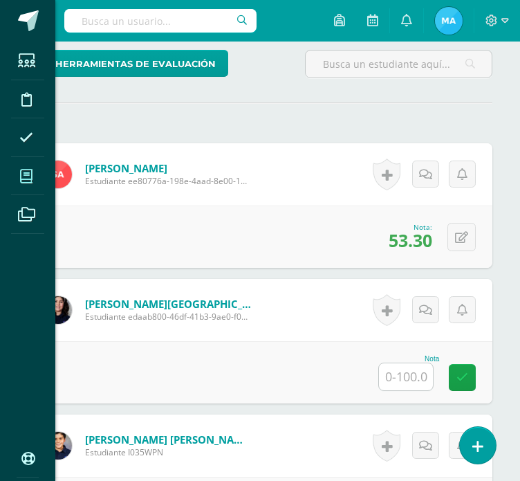
click at [16, 182] on span at bounding box center [26, 176] width 31 height 31
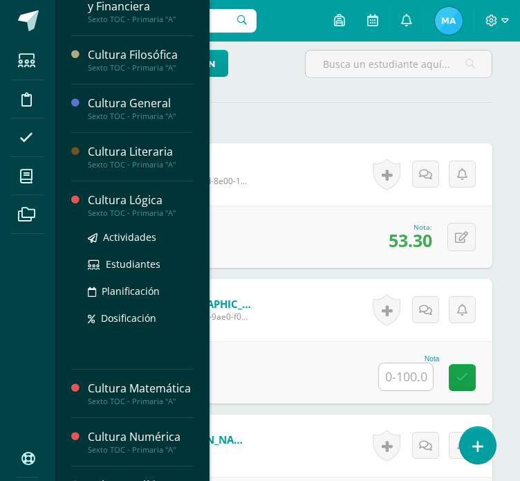
scroll to position [346, 0]
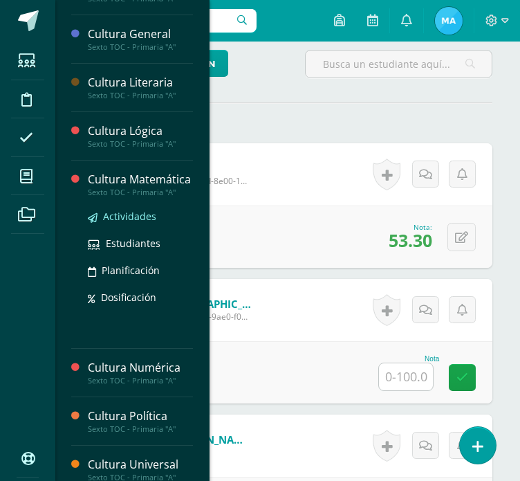
click at [122, 223] on span "Actividades" at bounding box center [129, 216] width 53 height 13
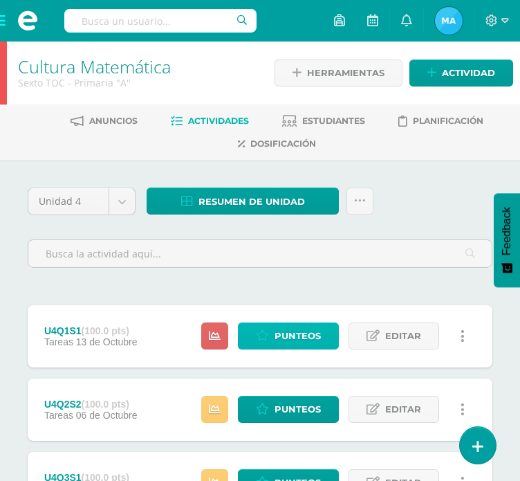
click at [297, 346] on span "Punteos" at bounding box center [298, 336] width 46 height 26
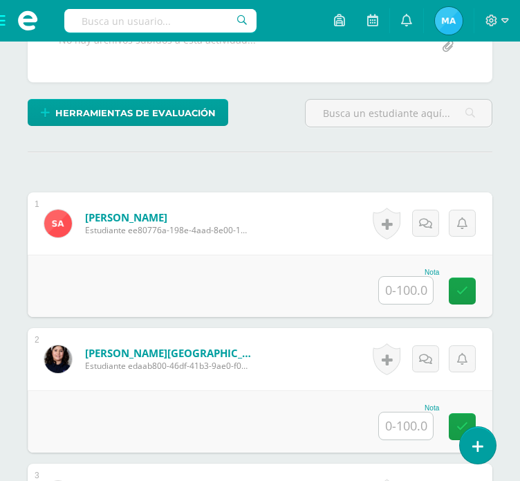
scroll to position [338, 0]
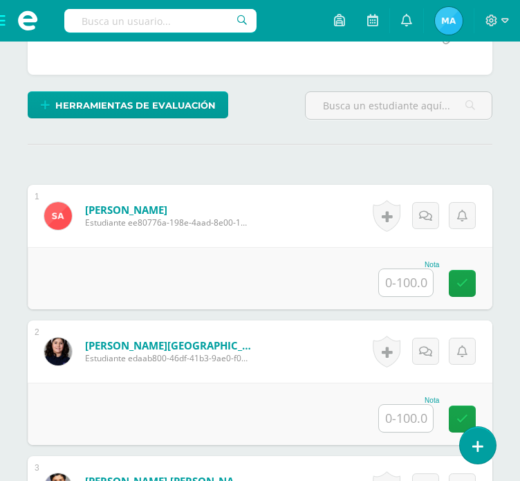
click at [418, 282] on input "text" at bounding box center [406, 282] width 54 height 27
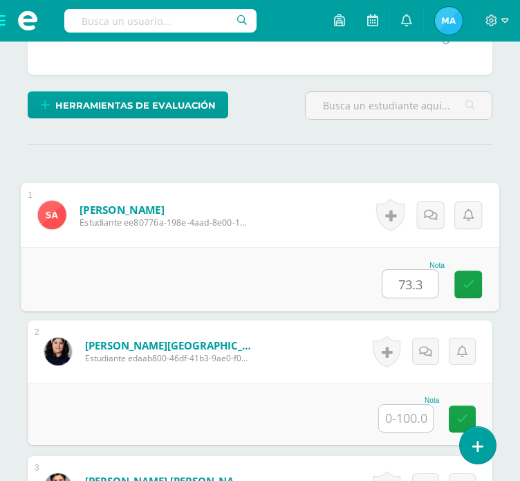
type input "73.3"
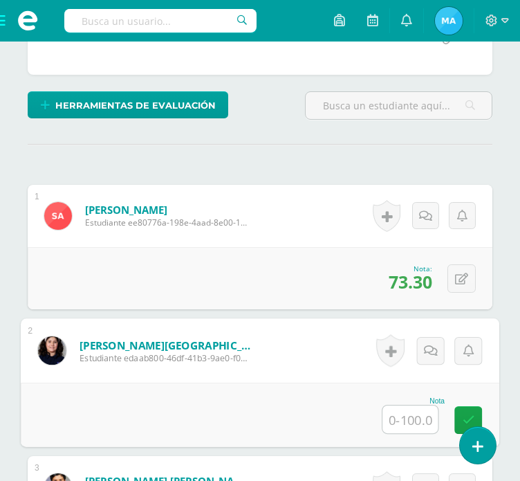
type input "5"
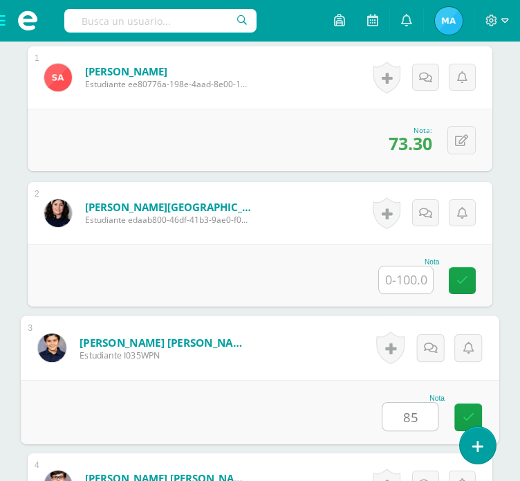
type input "85"
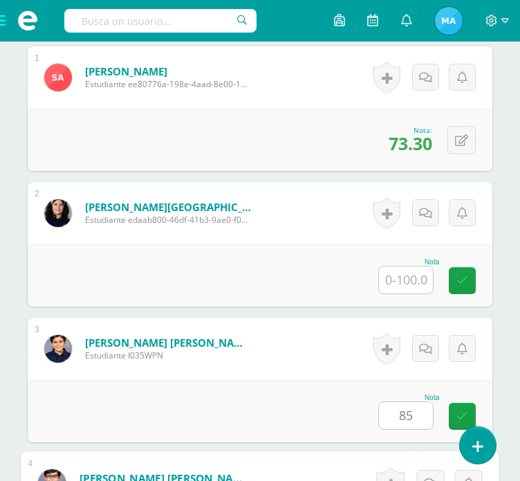
scroll to position [785, 0]
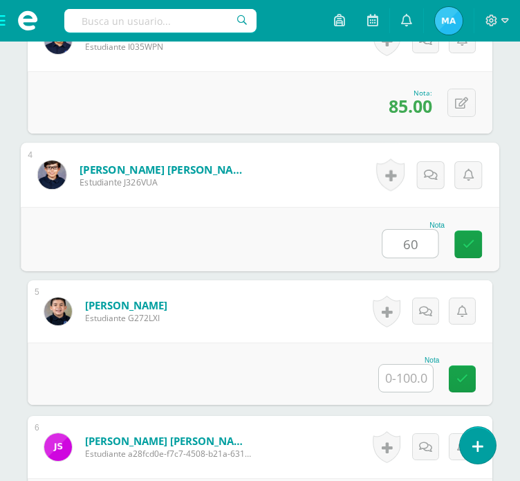
type input "60"
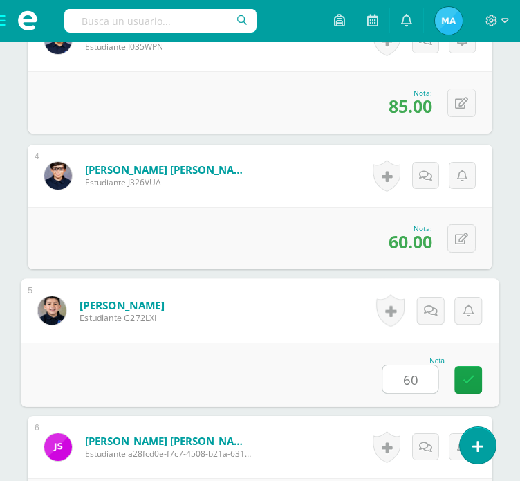
type input "60"
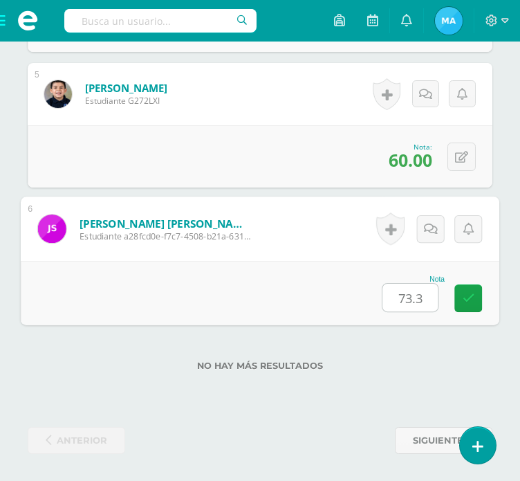
type input "73.3"
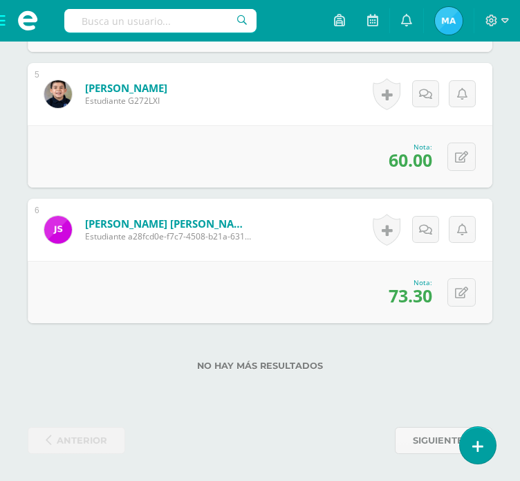
click at [0, 19] on span at bounding box center [27, 21] width 55 height 42
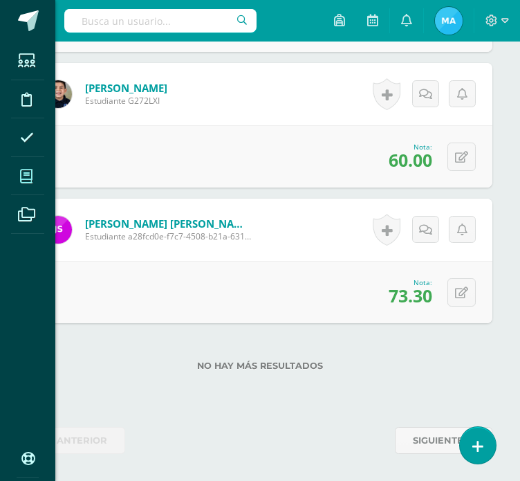
click at [22, 185] on span at bounding box center [26, 176] width 31 height 31
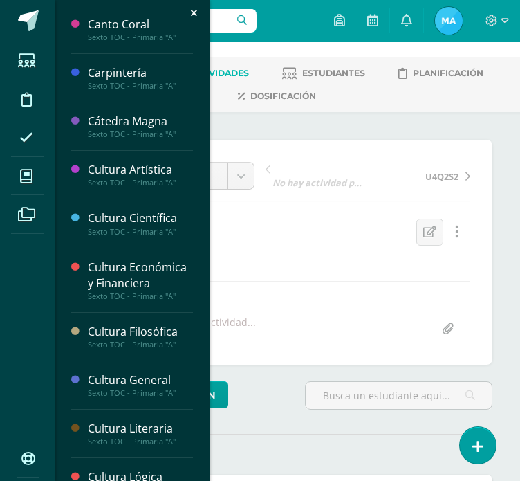
scroll to position [0, 0]
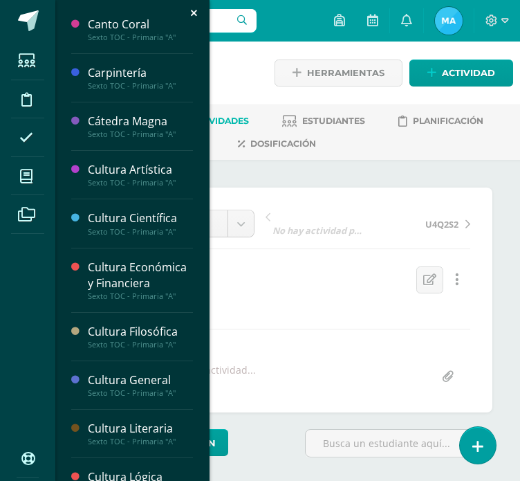
click at [246, 79] on div "Estudiantes Disciplina Asistencia Mis cursos Archivos Soporte Ayuda Reportar un…" at bounding box center [260, 240] width 520 height 481
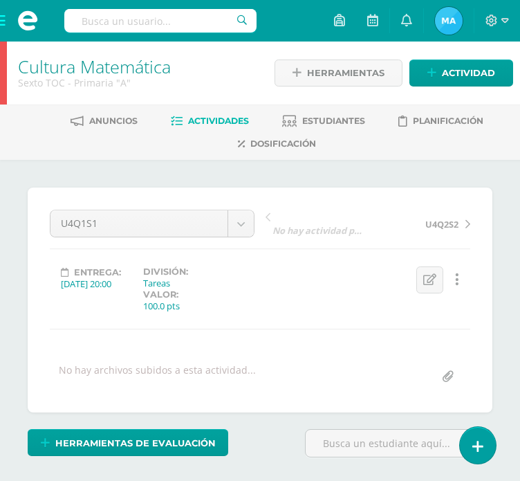
click at [1, 26] on span at bounding box center [27, 21] width 55 height 42
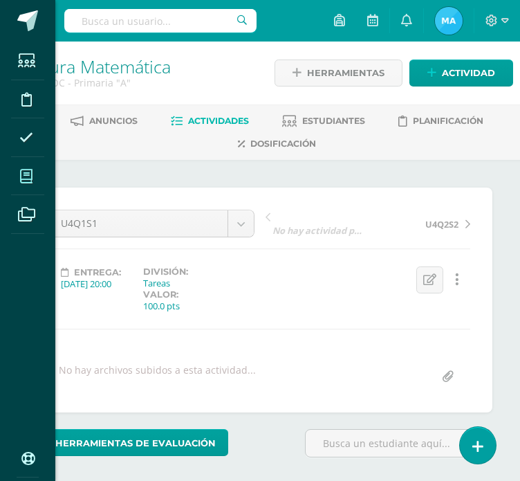
click at [27, 174] on icon at bounding box center [26, 176] width 12 height 14
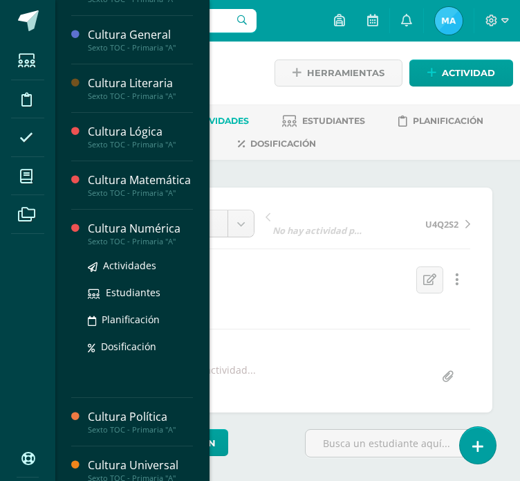
scroll to position [345, 0]
click at [136, 273] on span "Actividades" at bounding box center [129, 265] width 53 height 13
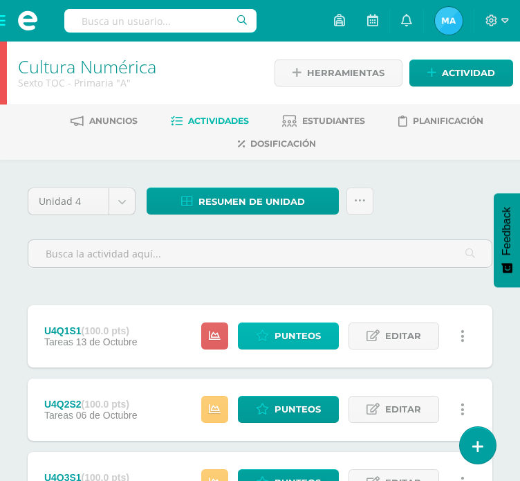
click at [284, 338] on span "Punteos" at bounding box center [298, 336] width 46 height 26
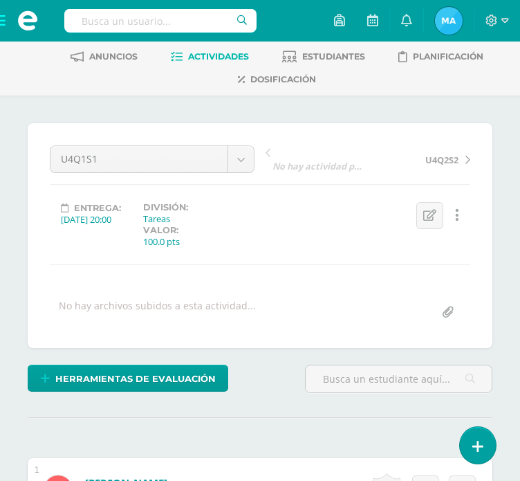
scroll to position [208, 0]
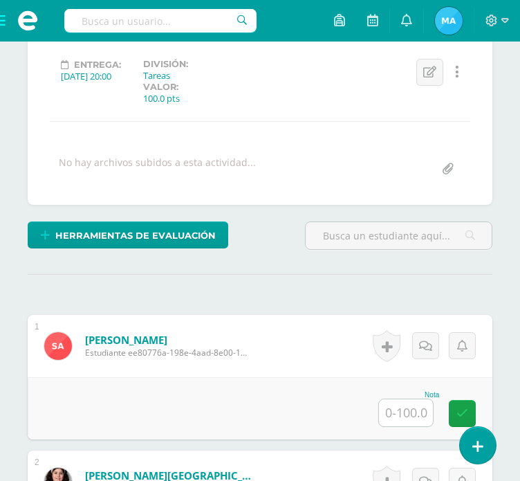
click at [409, 412] on input "text" at bounding box center [406, 412] width 54 height 27
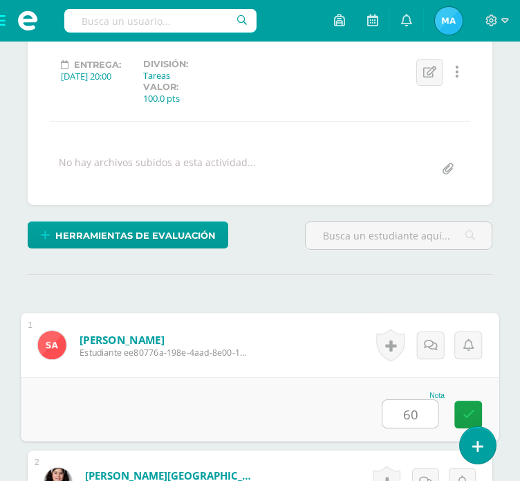
type input "60"
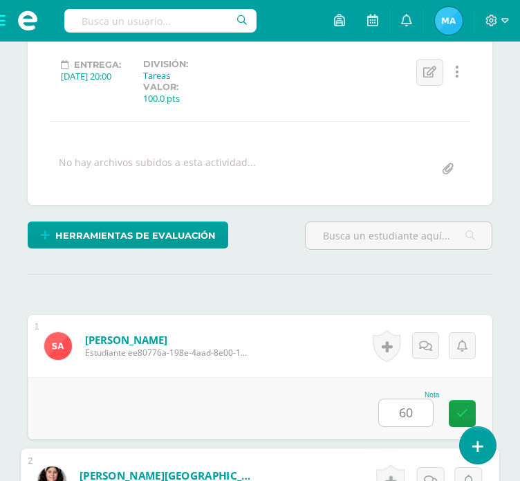
scroll to position [513, 0]
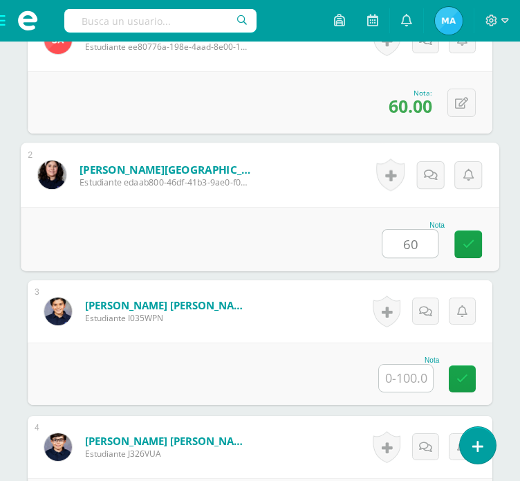
type input "60"
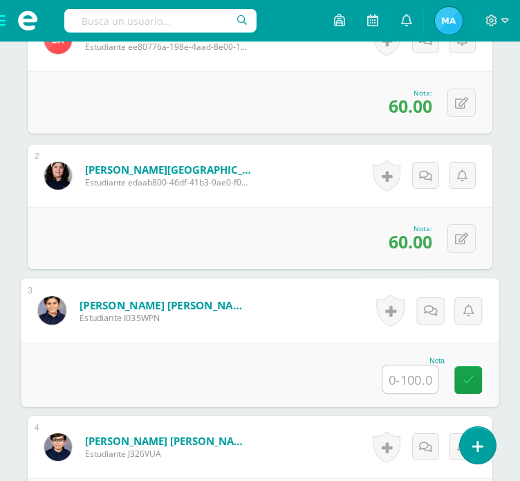
scroll to position [785, 0]
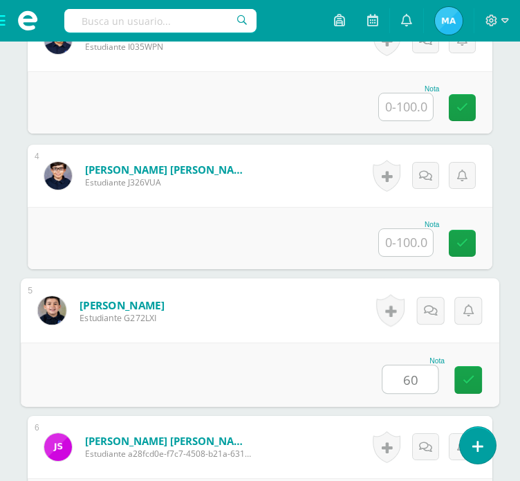
type input "60"
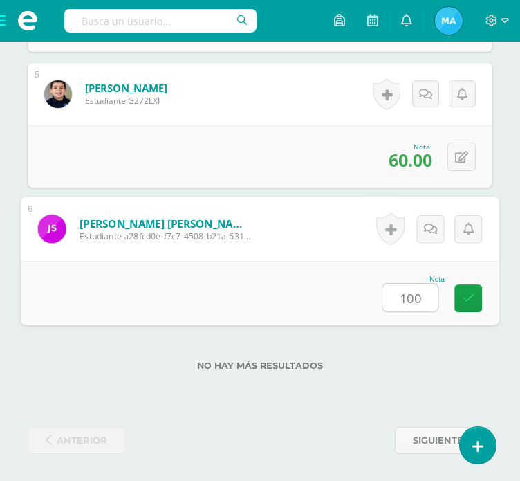
type input "100"
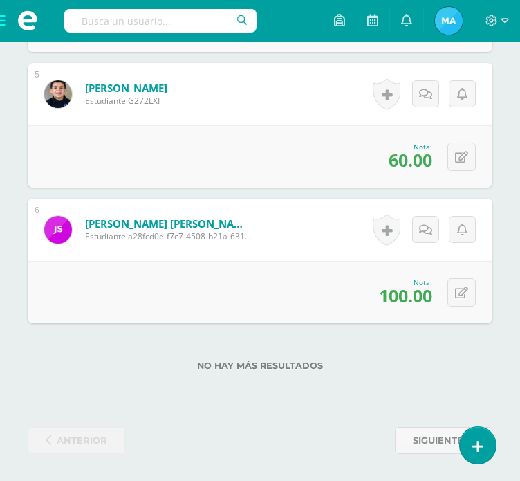
click at [3, 25] on span at bounding box center [27, 21] width 55 height 42
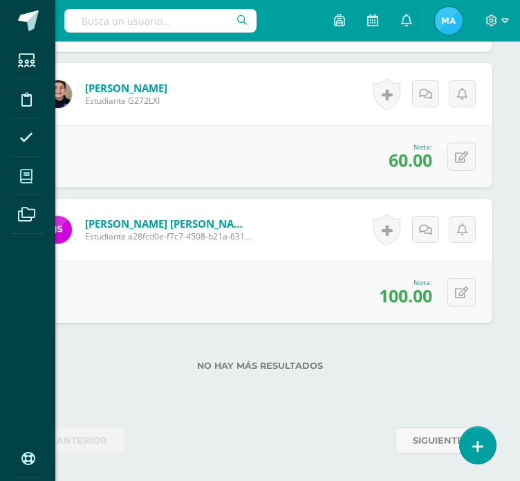
click at [19, 183] on span at bounding box center [26, 176] width 31 height 31
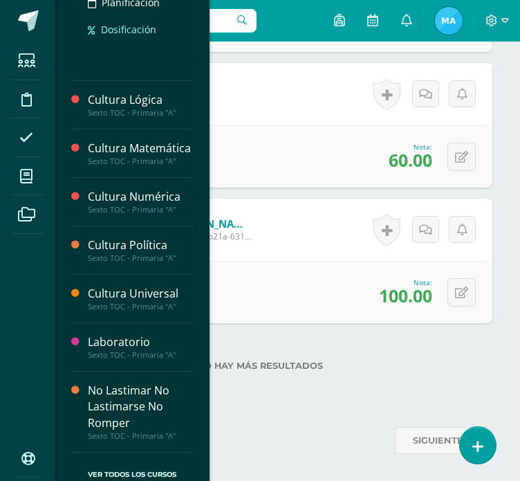
scroll to position [540, 0]
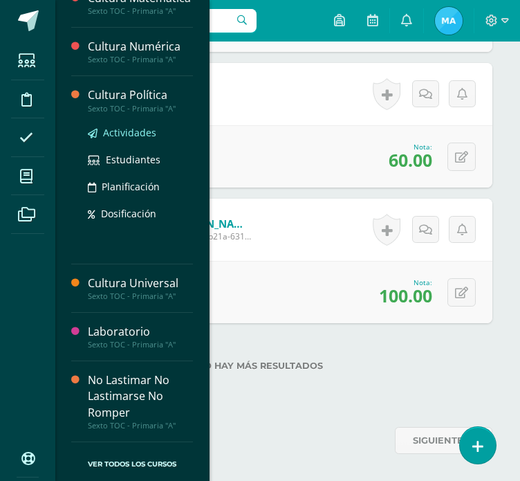
click at [135, 131] on span "Actividades" at bounding box center [129, 132] width 53 height 13
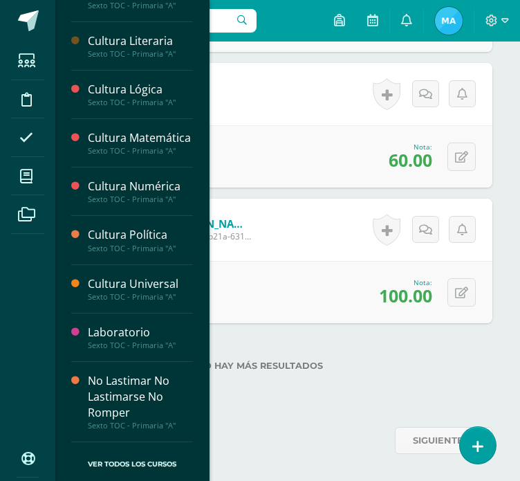
scroll to position [401, 0]
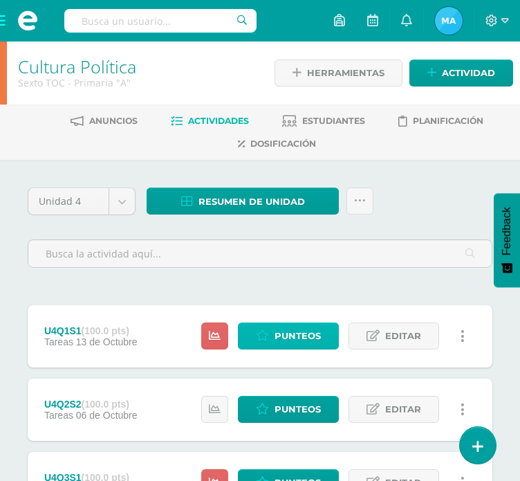
click at [300, 333] on span "Punteos" at bounding box center [298, 336] width 46 height 26
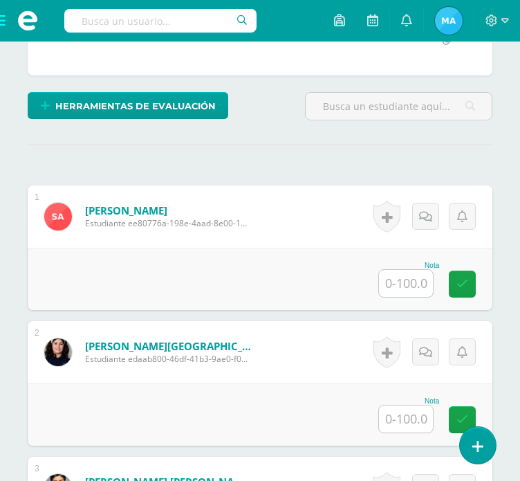
scroll to position [338, 0]
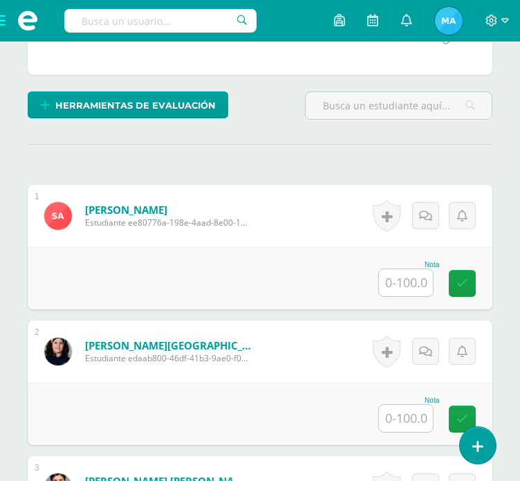
click at [405, 283] on input "text" at bounding box center [406, 282] width 54 height 27
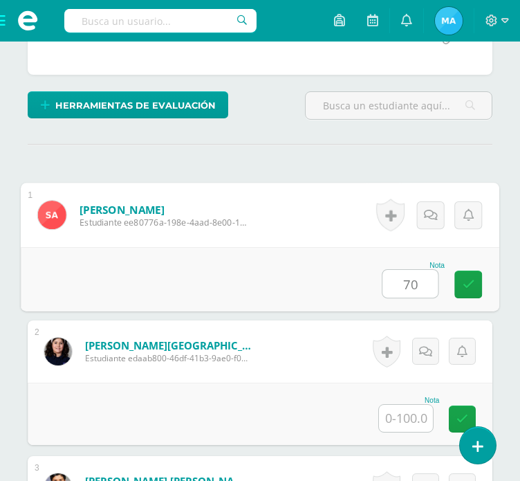
type input "70"
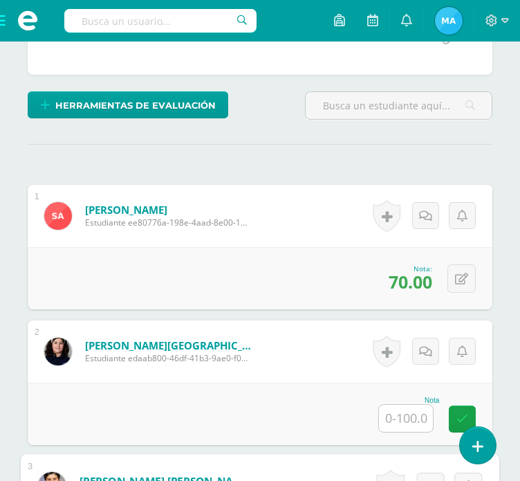
scroll to position [649, 0]
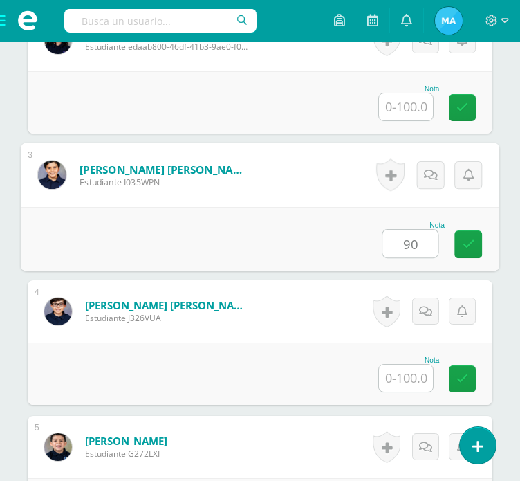
type input "90"
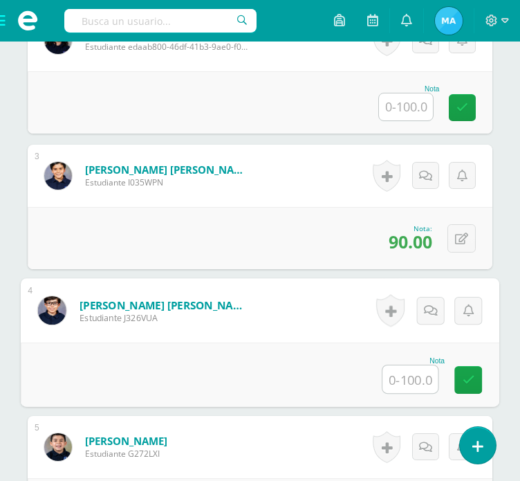
scroll to position [920, 0]
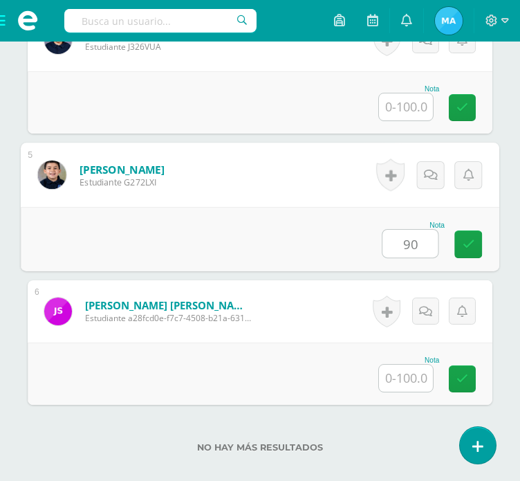
type input "9"
type input "70"
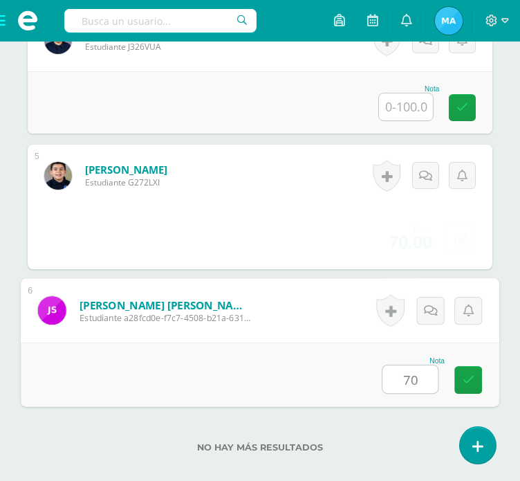
scroll to position [1002, 0]
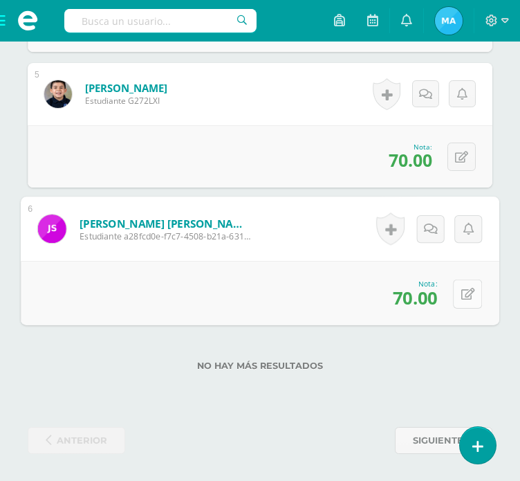
click at [470, 293] on button at bounding box center [467, 293] width 29 height 29
type input "80"
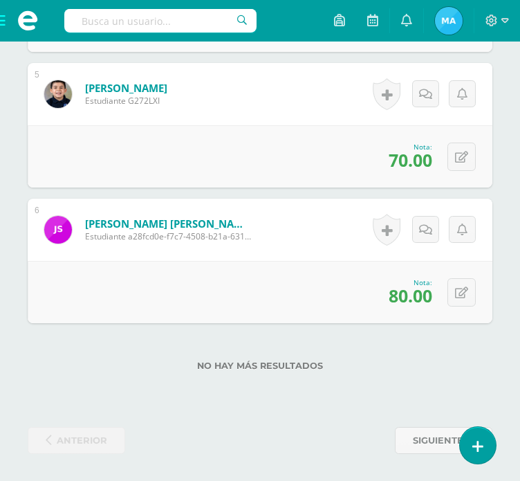
click at [6, 23] on span at bounding box center [27, 21] width 55 height 42
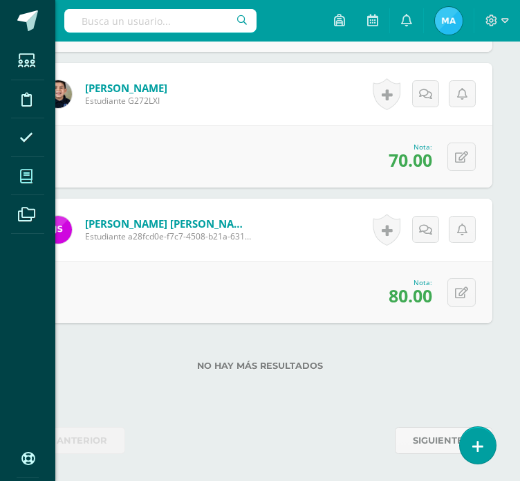
click at [27, 172] on icon at bounding box center [26, 176] width 12 height 14
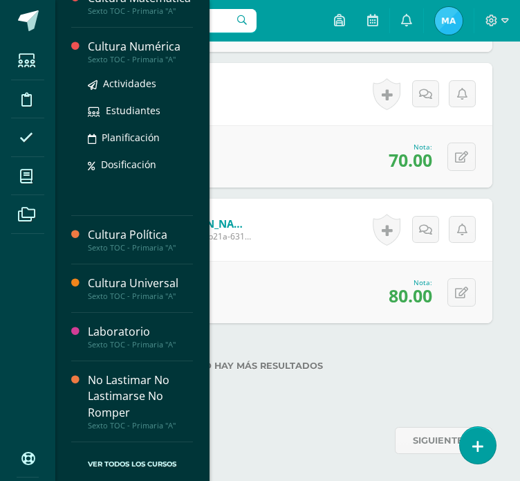
scroll to position [540, 0]
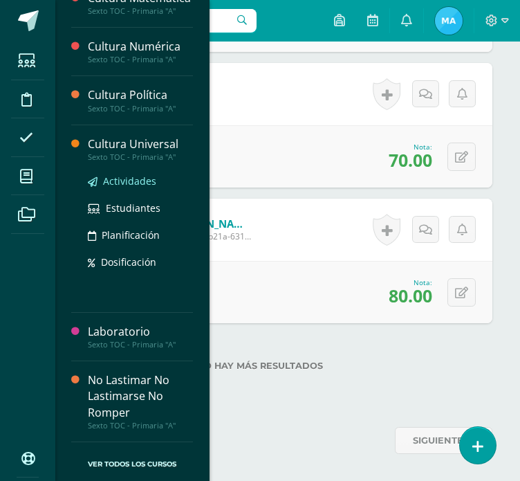
click at [131, 182] on span "Actividades" at bounding box center [129, 180] width 53 height 13
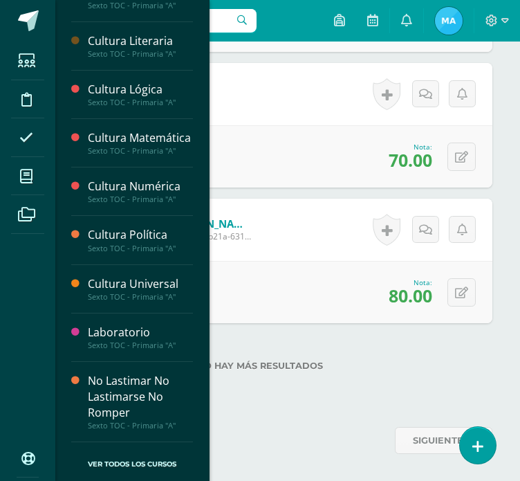
scroll to position [401, 0]
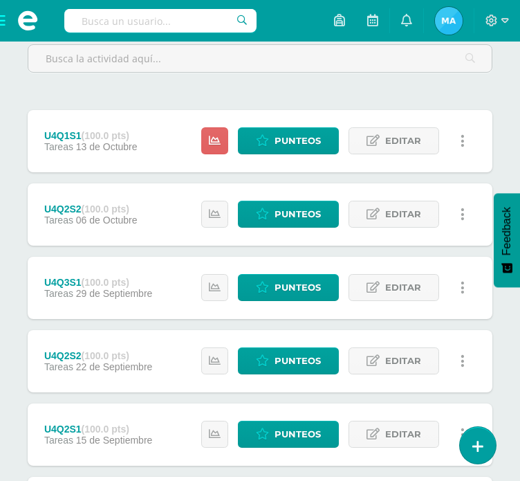
scroll to position [208, 0]
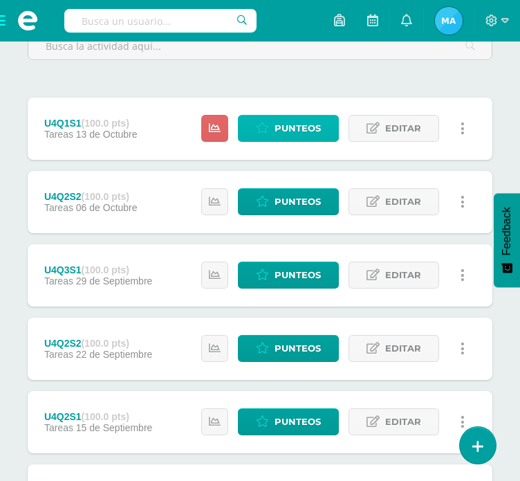
click at [295, 123] on span "Punteos" at bounding box center [298, 129] width 46 height 26
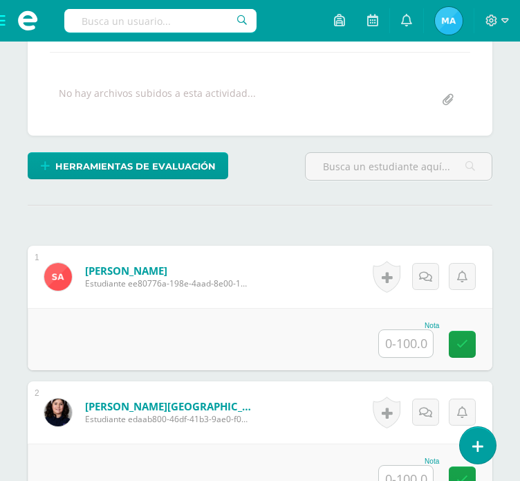
scroll to position [346, 0]
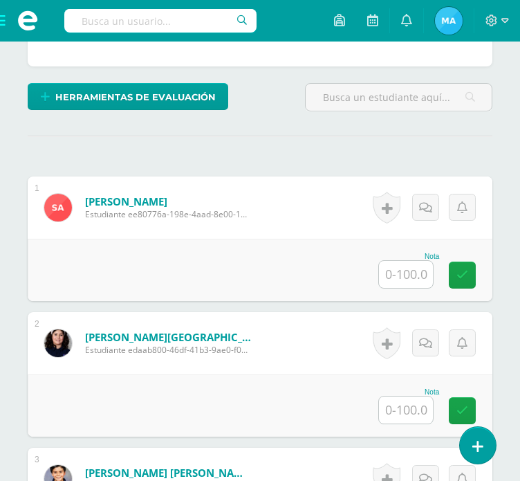
click at [418, 266] on input "text" at bounding box center [406, 274] width 54 height 27
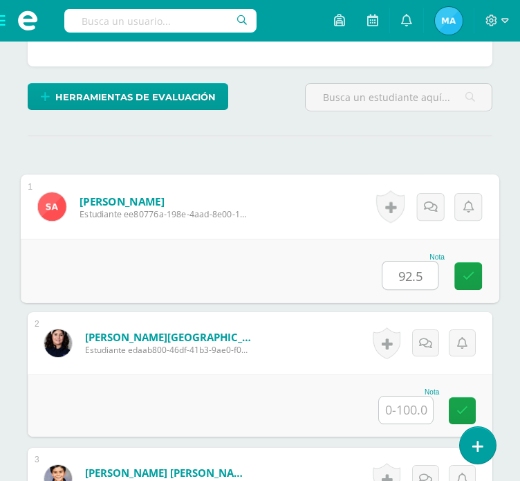
type input "92.5"
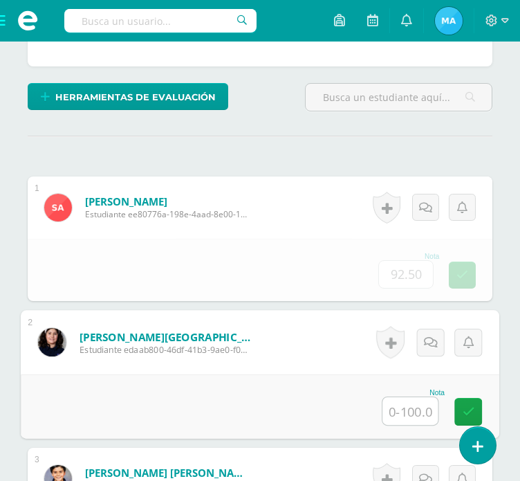
scroll to position [649, 0]
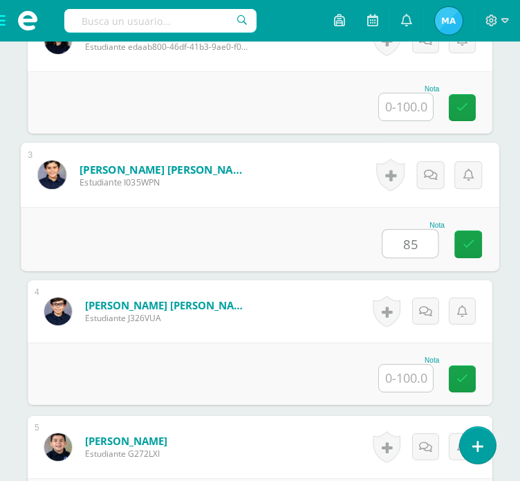
type input "85"
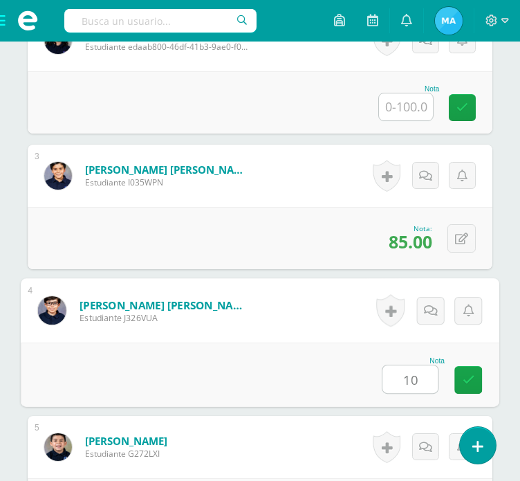
type input "10"
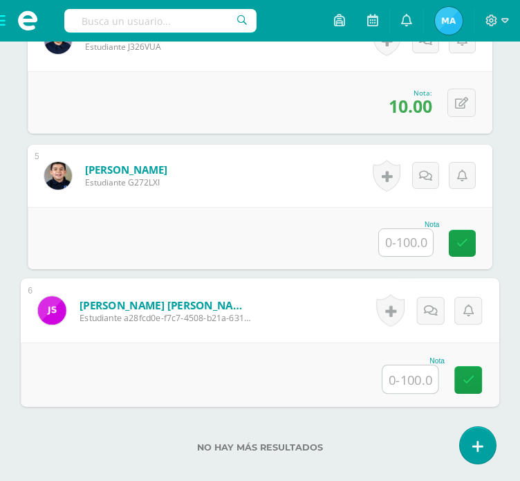
click at [422, 245] on input "text" at bounding box center [406, 242] width 54 height 27
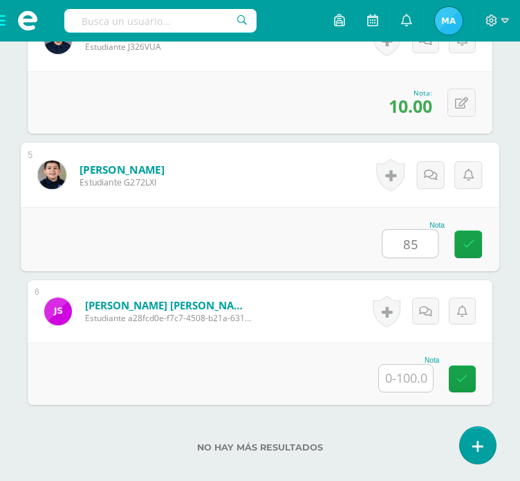
type input "85"
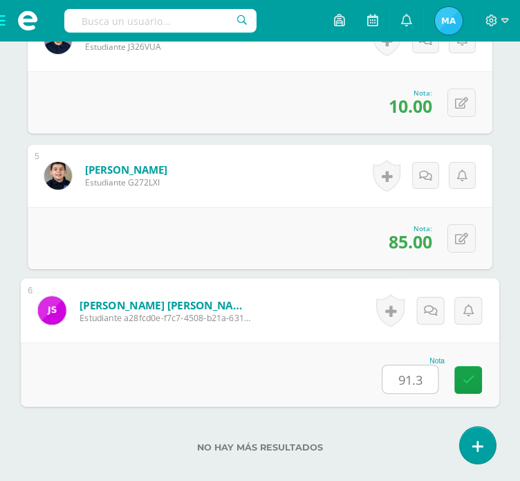
type input "91.3"
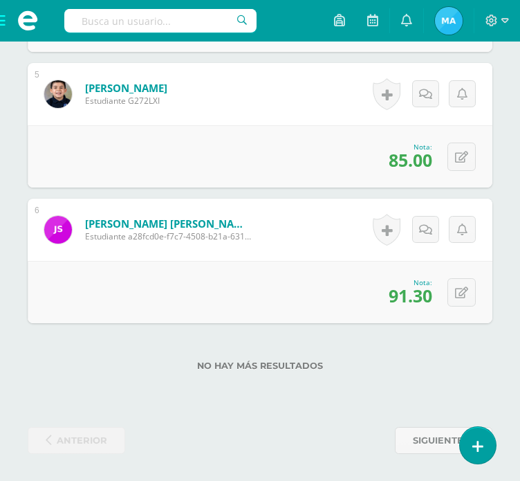
click at [9, 27] on span at bounding box center [27, 21] width 55 height 42
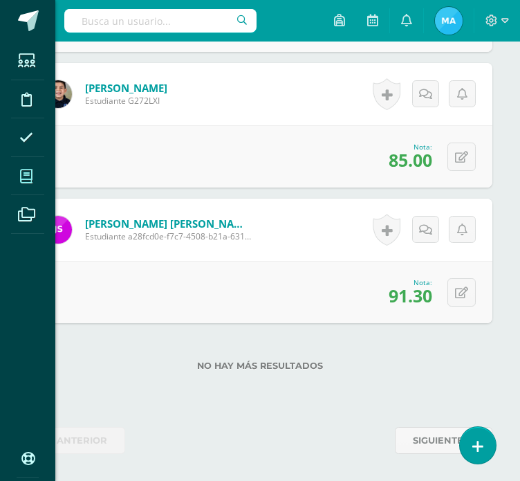
click at [24, 171] on icon at bounding box center [26, 176] width 12 height 14
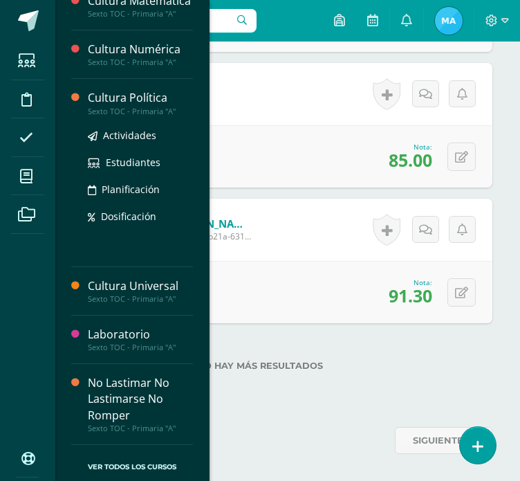
scroll to position [540, 0]
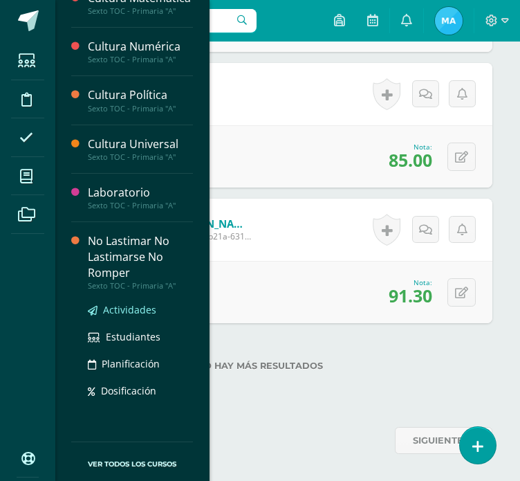
click at [143, 311] on span "Actividades" at bounding box center [129, 309] width 53 height 13
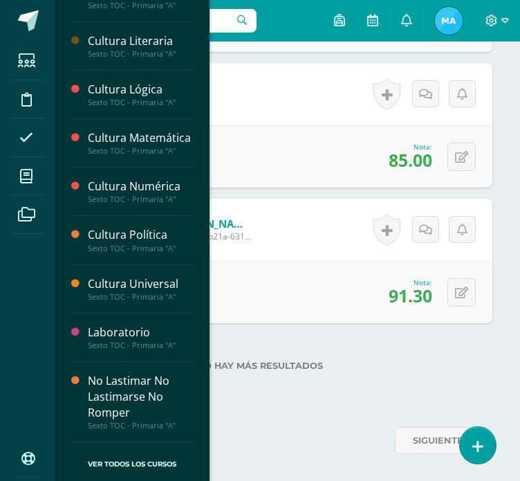
scroll to position [401, 0]
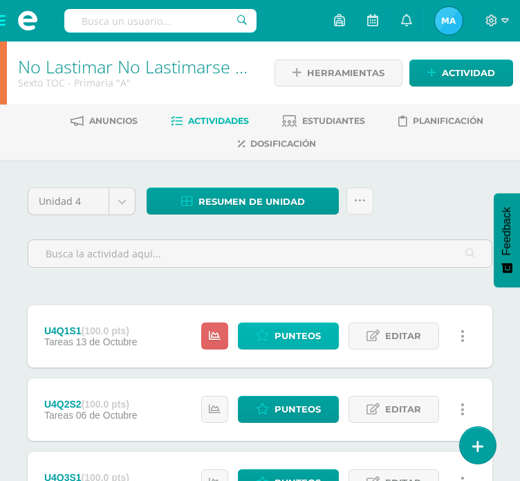
click at [316, 348] on span "Punteos" at bounding box center [298, 336] width 46 height 26
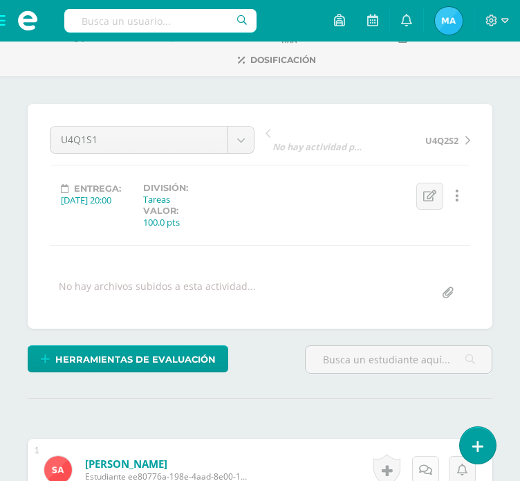
scroll to position [277, 0]
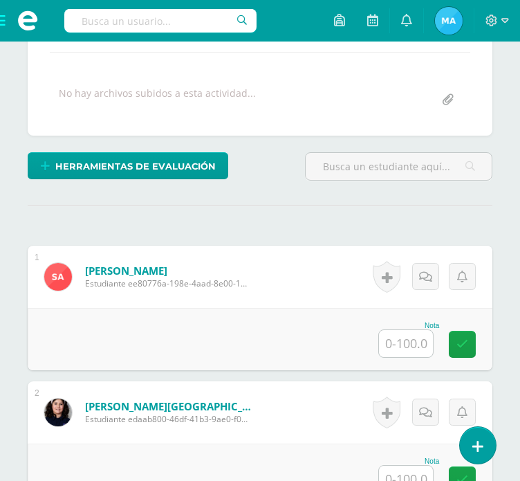
click at [390, 333] on input "text" at bounding box center [406, 343] width 54 height 27
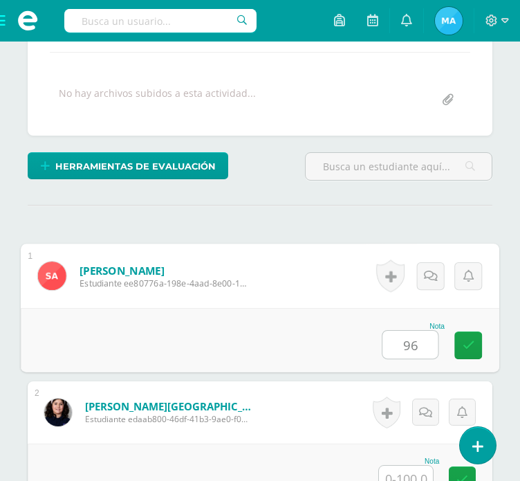
type input "96"
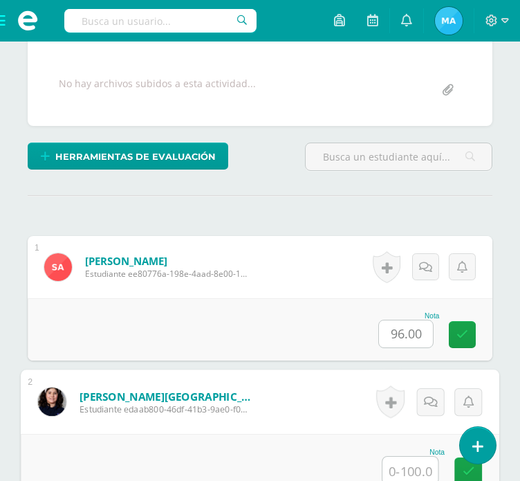
scroll to position [649, 0]
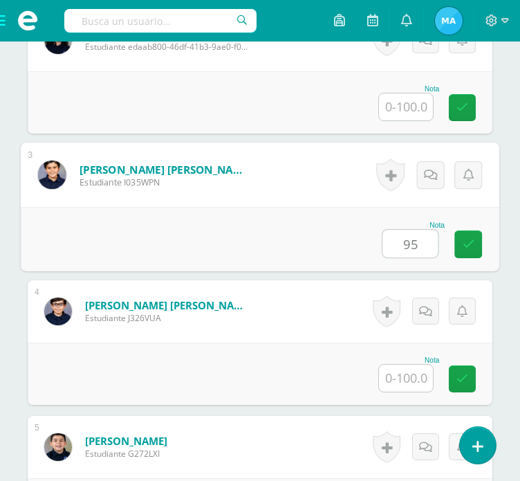
type input "95"
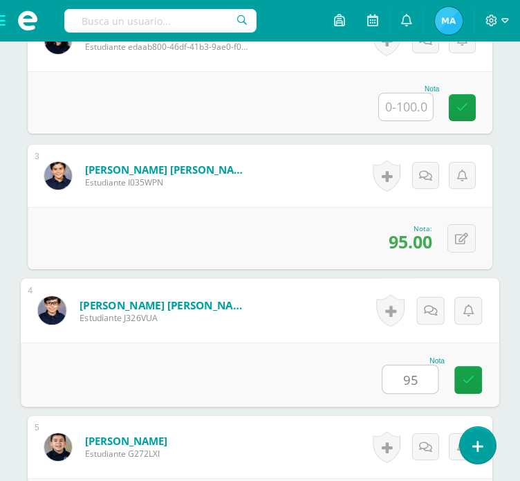
type input "95"
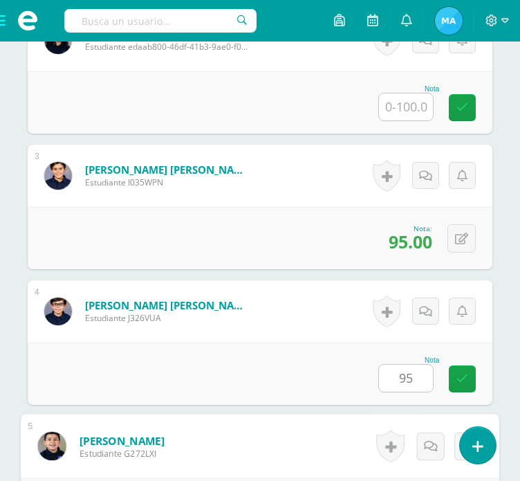
scroll to position [920, 0]
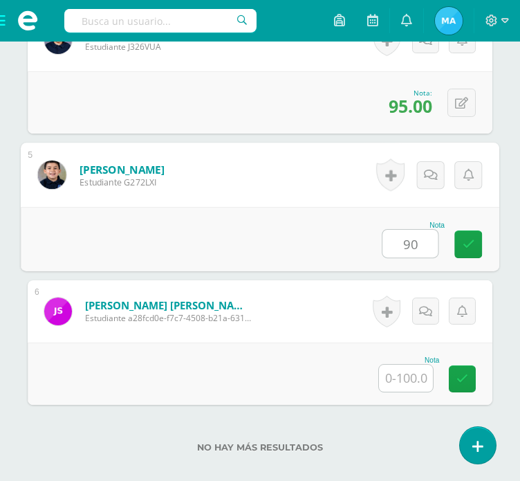
type input "90"
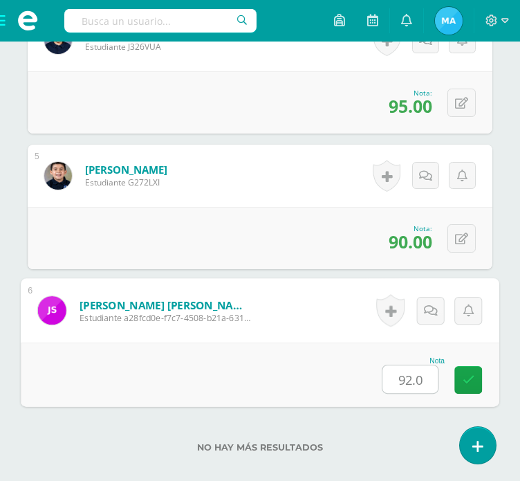
type input "92.0"
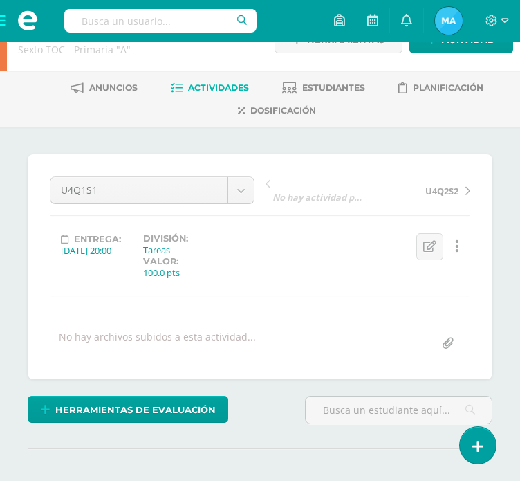
scroll to position [0, 0]
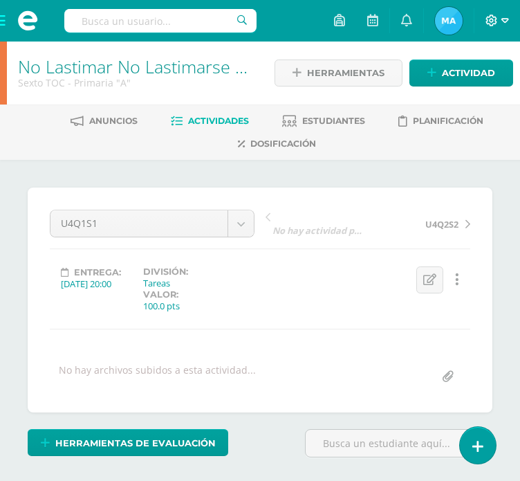
click at [505, 23] on icon at bounding box center [506, 21] width 8 height 12
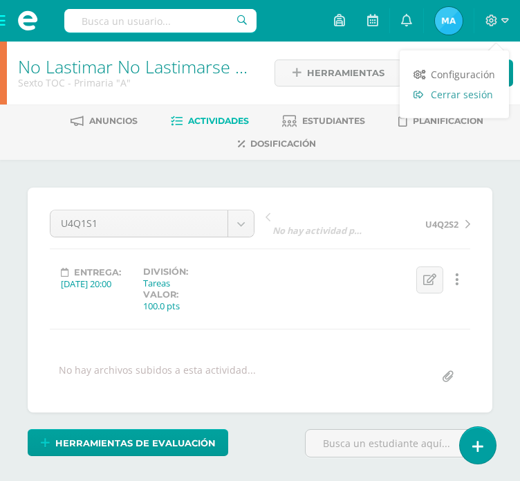
click at [465, 104] on link "Cerrar sesión" at bounding box center [454, 94] width 109 height 20
